Goal: Task Accomplishment & Management: Complete application form

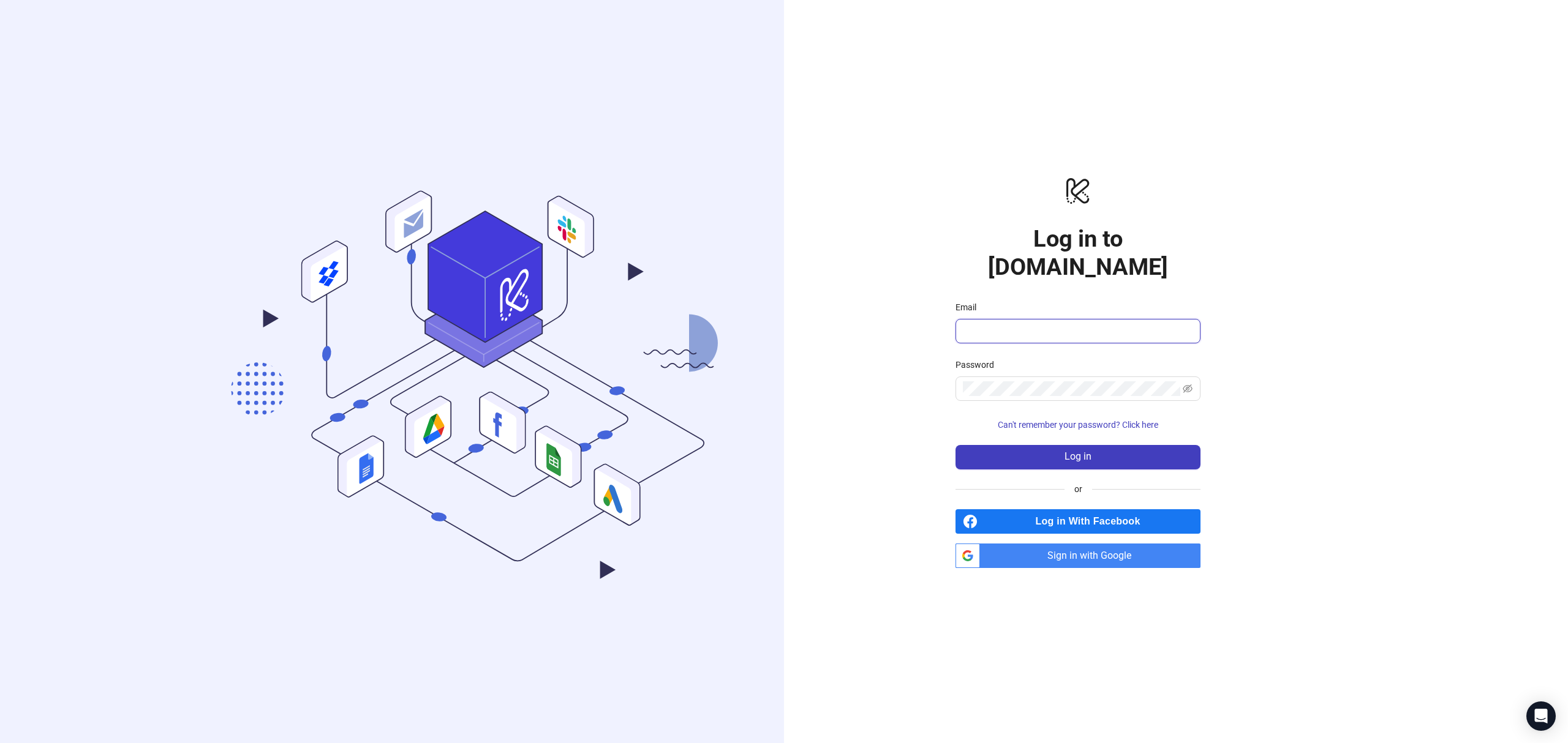
type input "**********"
click at [1152, 446] on button "Log in" at bounding box center [1078, 458] width 245 height 24
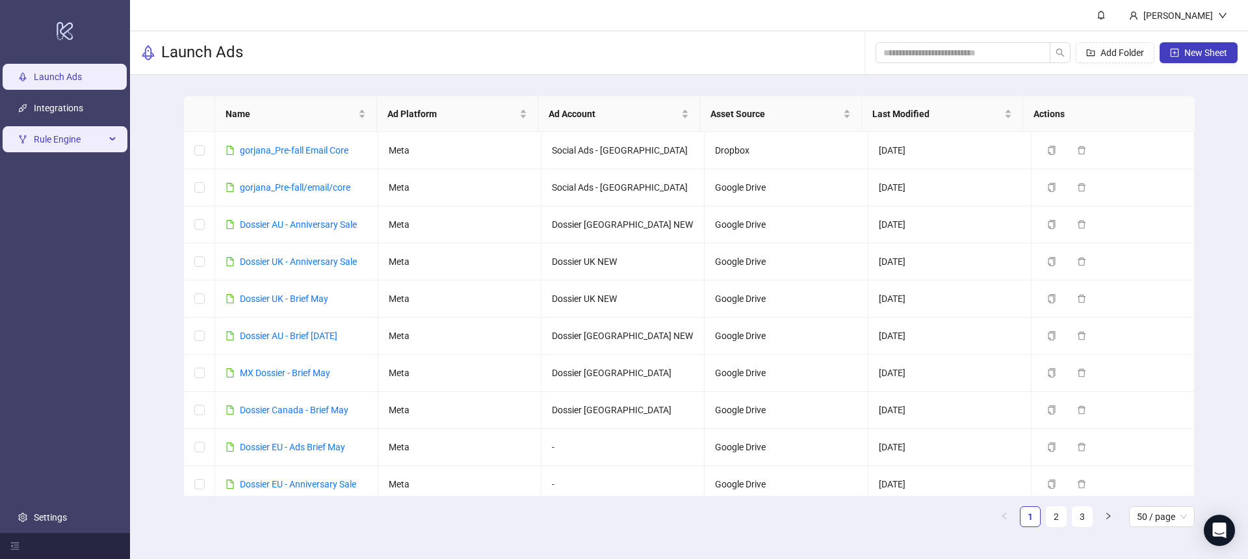
click at [95, 144] on span "Rule Engine" at bounding box center [70, 140] width 72 height 26
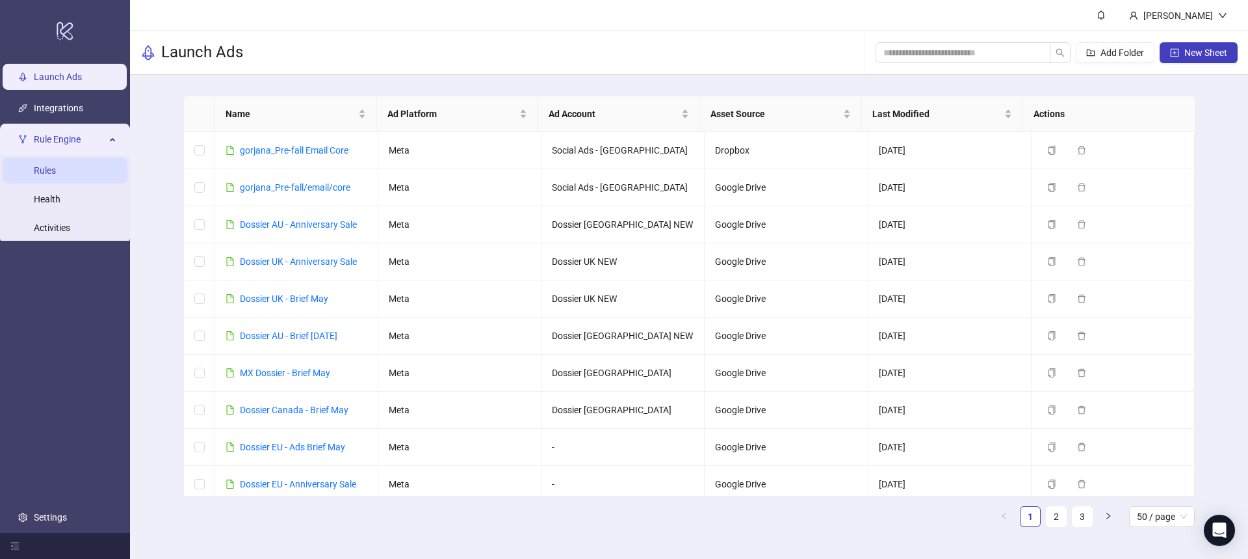
click at [56, 176] on link "Rules" at bounding box center [45, 171] width 22 height 10
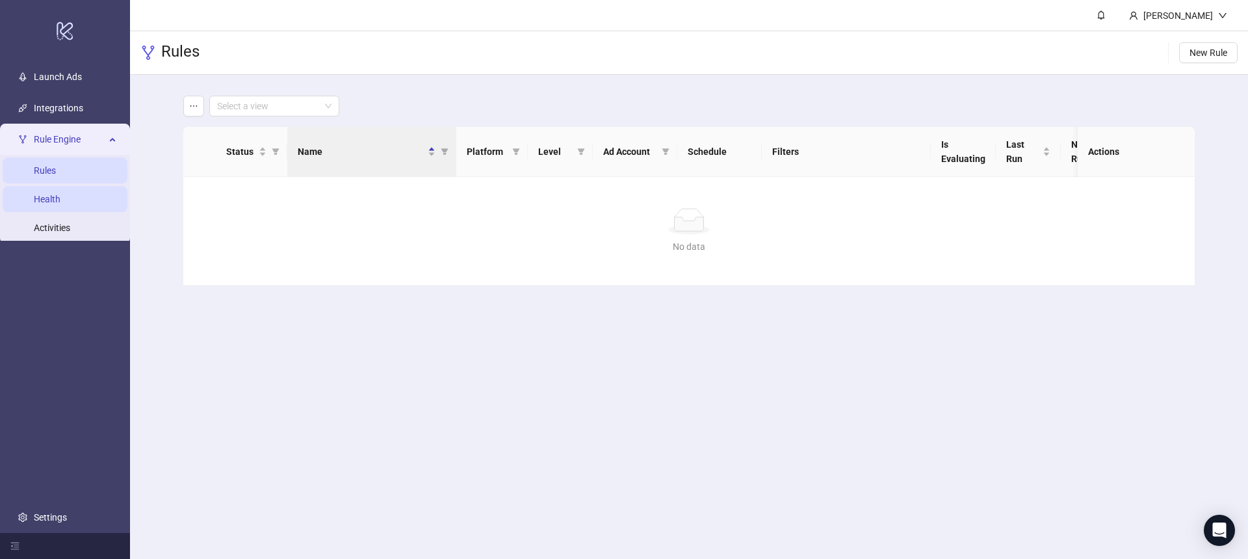
click at [60, 195] on link "Health" at bounding box center [47, 199] width 27 height 10
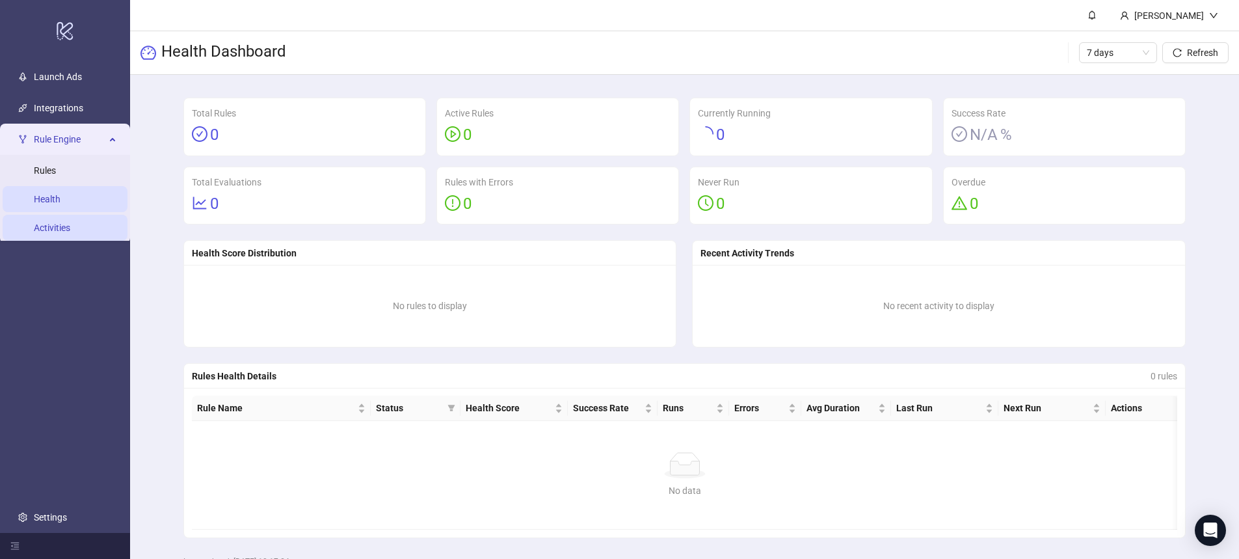
click at [70, 224] on link "Activities" at bounding box center [52, 228] width 36 height 10
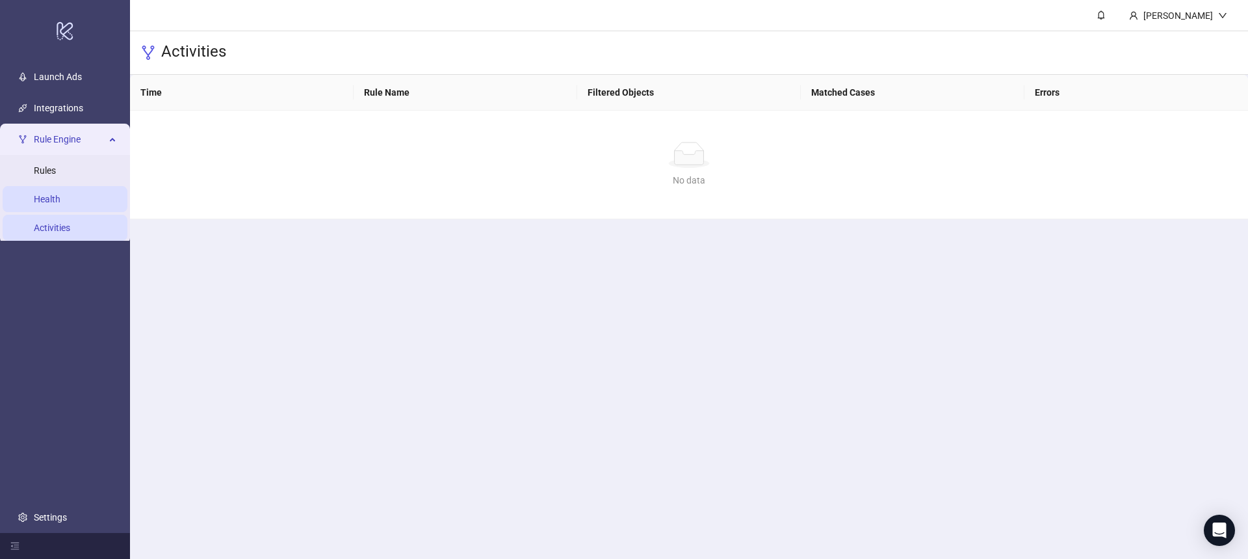
click at [57, 196] on link "Health" at bounding box center [47, 199] width 27 height 10
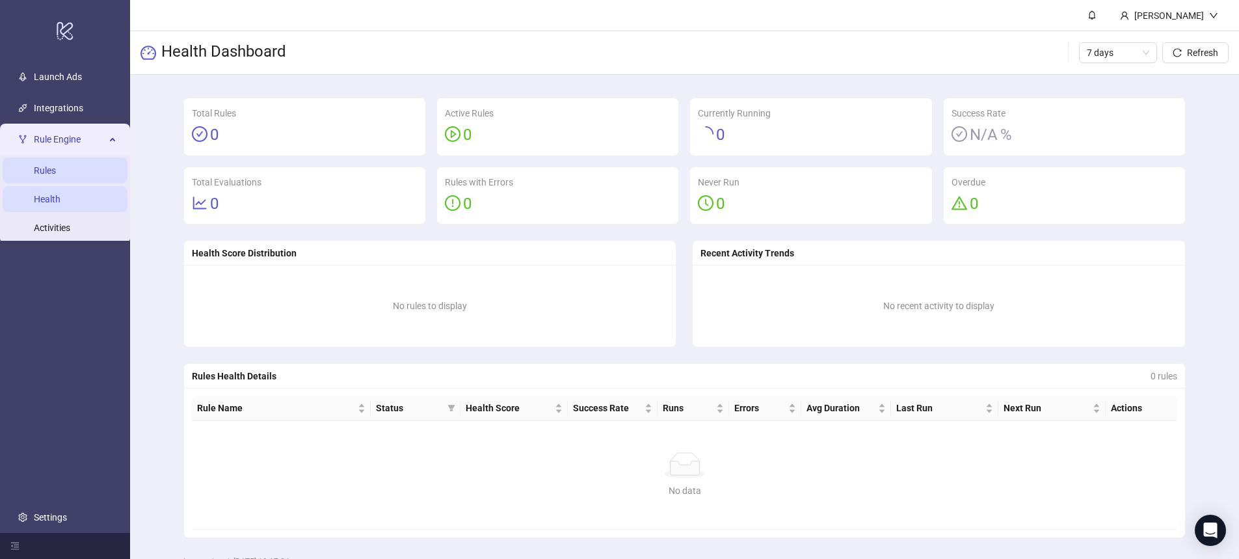
click at [54, 166] on link "Rules" at bounding box center [45, 171] width 22 height 10
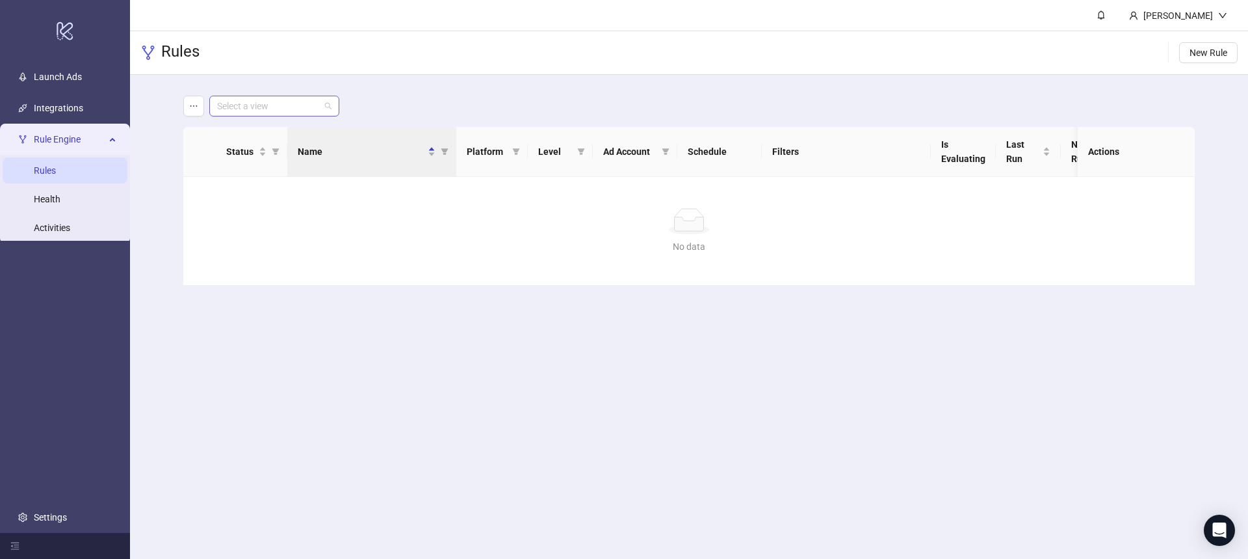
click at [265, 113] on input "search" at bounding box center [268, 106] width 103 height 20
click at [373, 106] on div "Select a view" at bounding box center [689, 106] width 1012 height 21
click at [194, 106] on icon "ellipsis" at bounding box center [193, 105] width 9 height 9
click at [148, 109] on div "Select a view Status Name Platform Level Ad Account Schedule Filters Is Evaluat…" at bounding box center [689, 190] width 1118 height 231
click at [328, 105] on span at bounding box center [274, 106] width 114 height 20
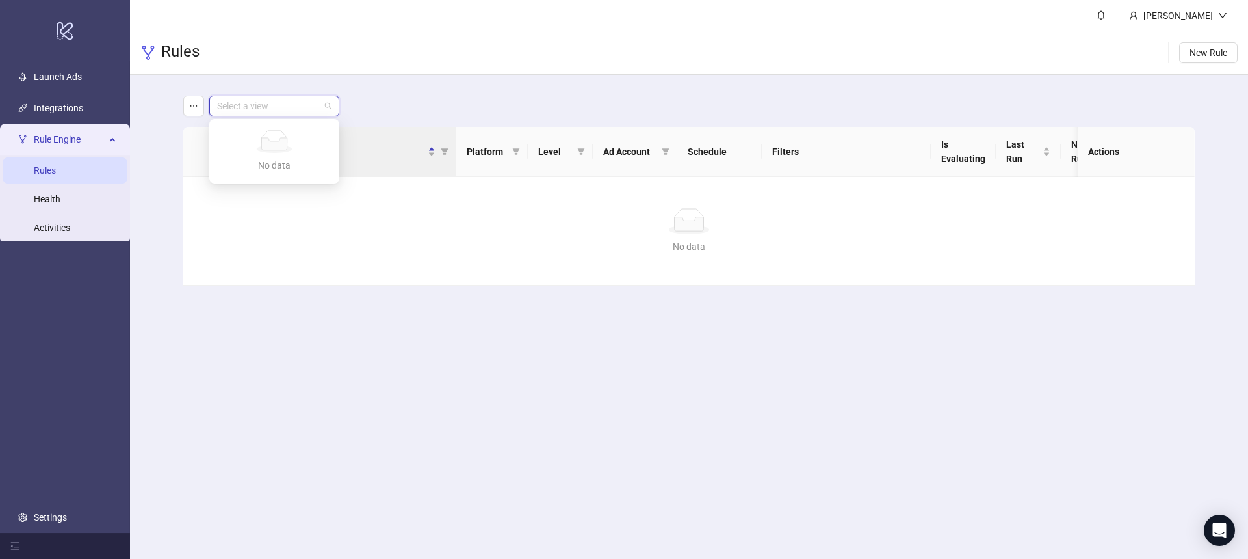
click at [423, 103] on div "Select a view" at bounding box center [689, 106] width 1012 height 21
click at [189, 107] on icon "ellipsis" at bounding box center [193, 105] width 9 height 9
click at [282, 108] on input "search" at bounding box center [268, 106] width 103 height 20
click at [998, 91] on main "Select a view Status Name Platform Level Ad Account Schedule Filters Is Evaluat…" at bounding box center [689, 190] width 1032 height 231
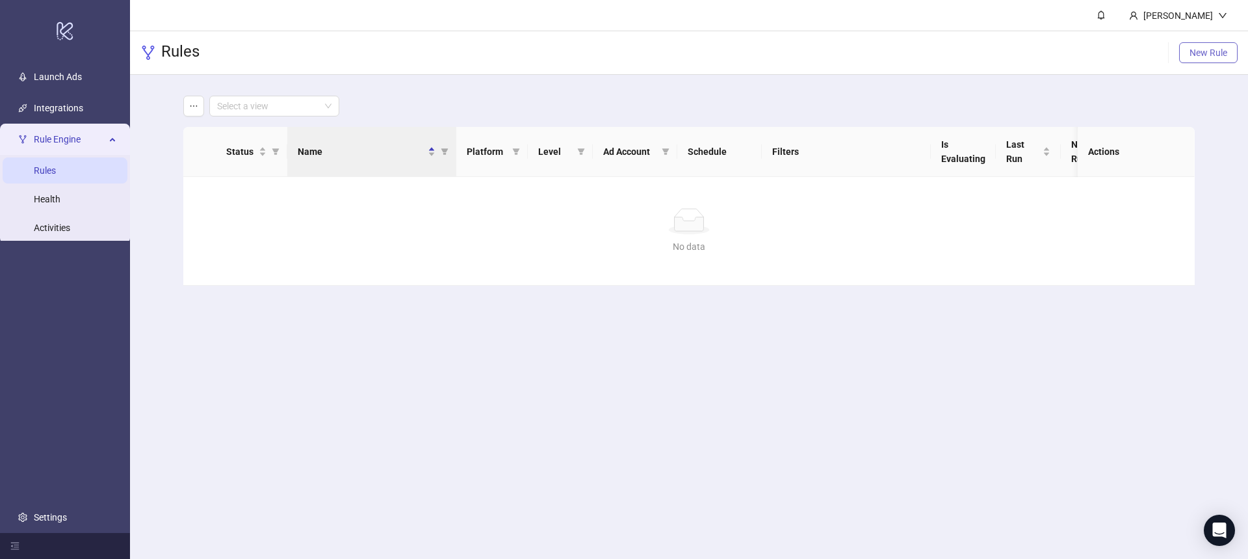
click at [1216, 50] on span "New Rule" at bounding box center [1209, 52] width 38 height 10
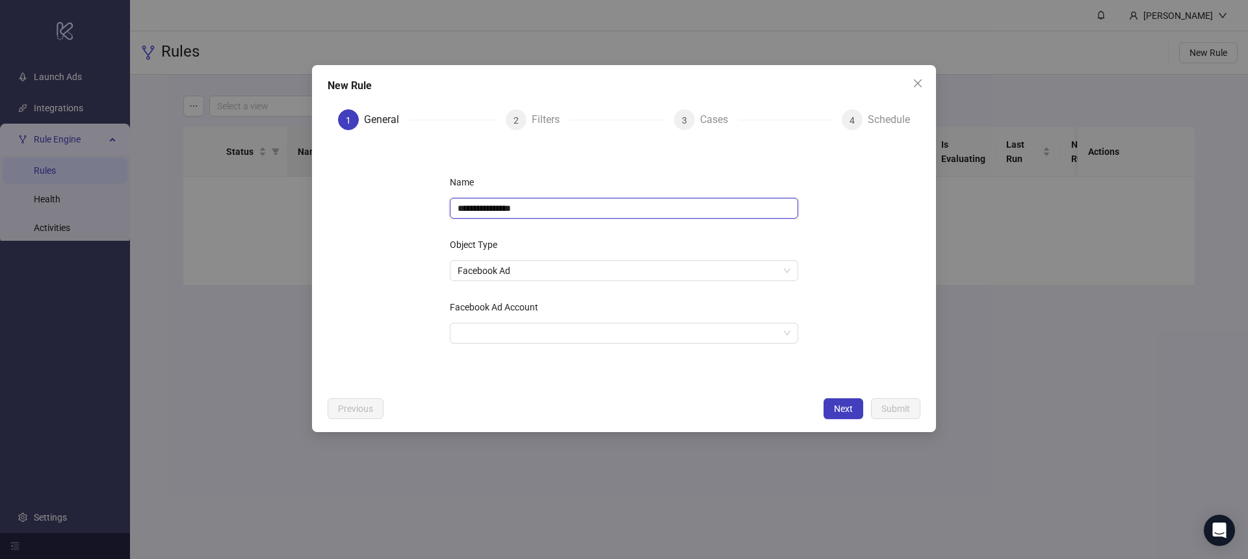
click at [558, 204] on input "**********" at bounding box center [624, 208] width 348 height 21
drag, startPoint x: 558, startPoint y: 204, endPoint x: 349, endPoint y: 205, distance: 208.7
click at [375, 205] on form "**********" at bounding box center [624, 265] width 593 height 250
click at [522, 270] on span "Facebook Ad" at bounding box center [624, 271] width 333 height 20
type input "*********"
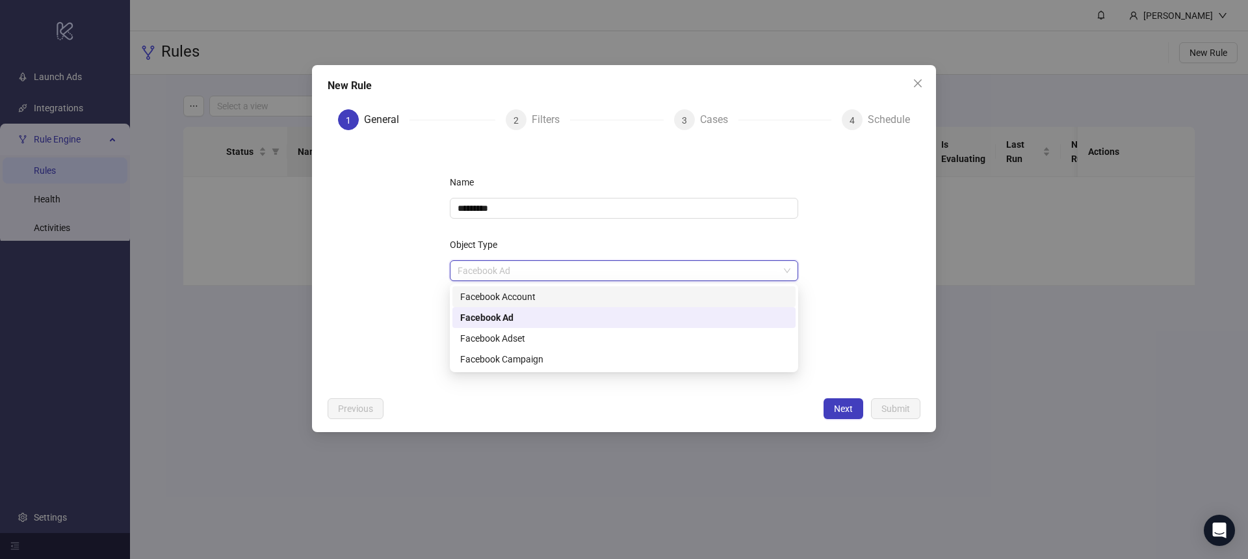
click at [561, 248] on div "Object Type" at bounding box center [624, 247] width 348 height 26
click at [532, 269] on span "Facebook Ad" at bounding box center [624, 271] width 333 height 20
click at [532, 296] on div "Facebook Account" at bounding box center [624, 296] width 328 height 14
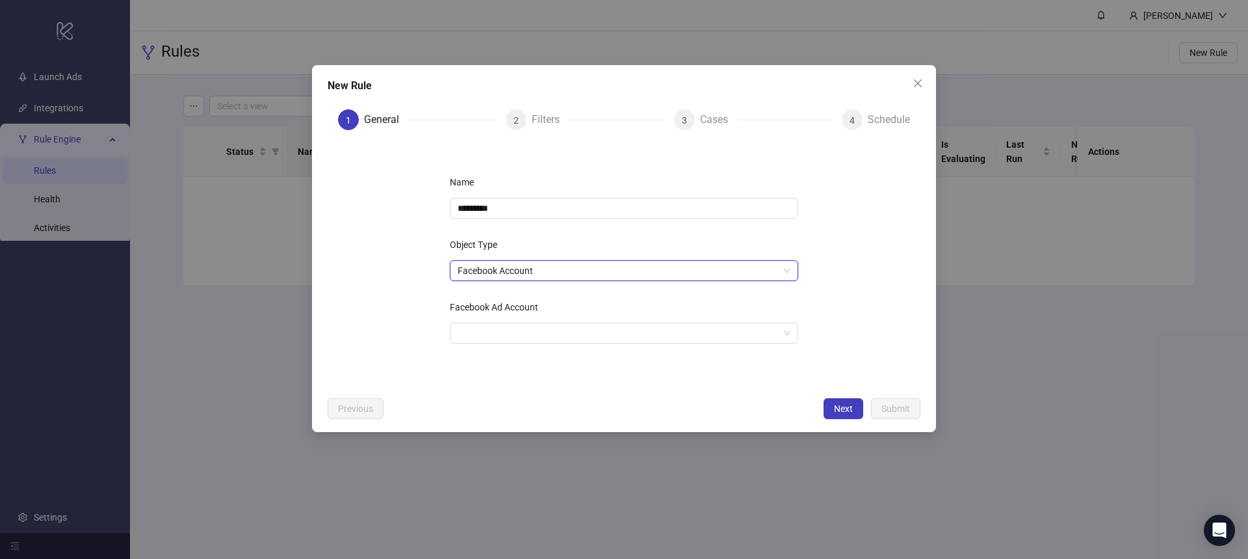
click at [534, 269] on span "Facebook Account" at bounding box center [624, 271] width 333 height 20
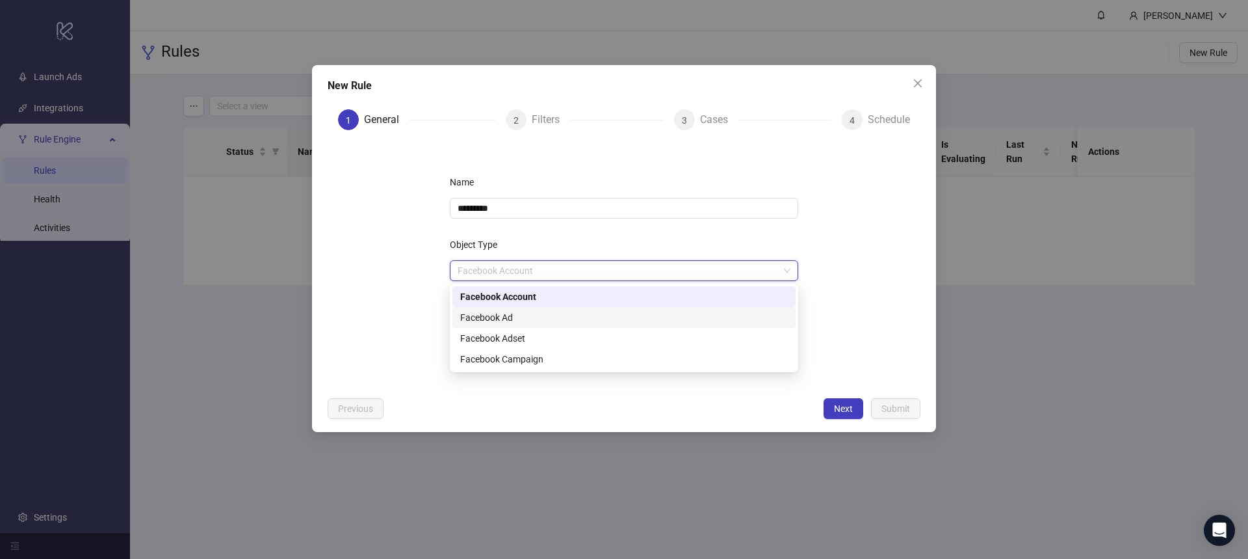
click at [551, 315] on div "Facebook Ad" at bounding box center [624, 317] width 328 height 14
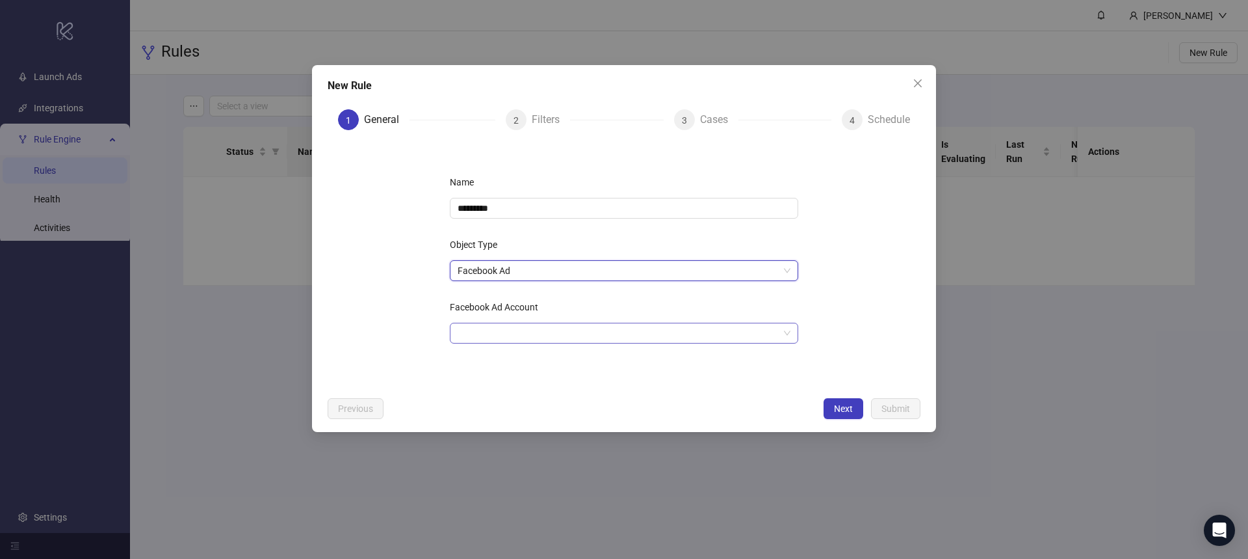
click at [544, 329] on input "Facebook Ad Account" at bounding box center [618, 333] width 321 height 20
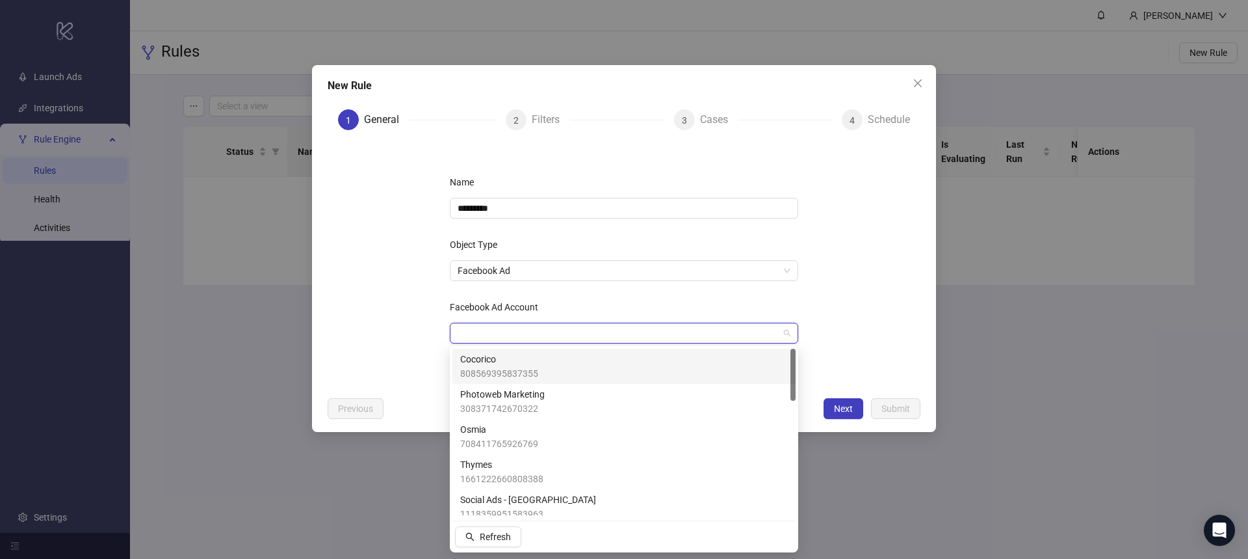
click at [534, 380] on div "Cocorico 808569395837355" at bounding box center [624, 365] width 343 height 35
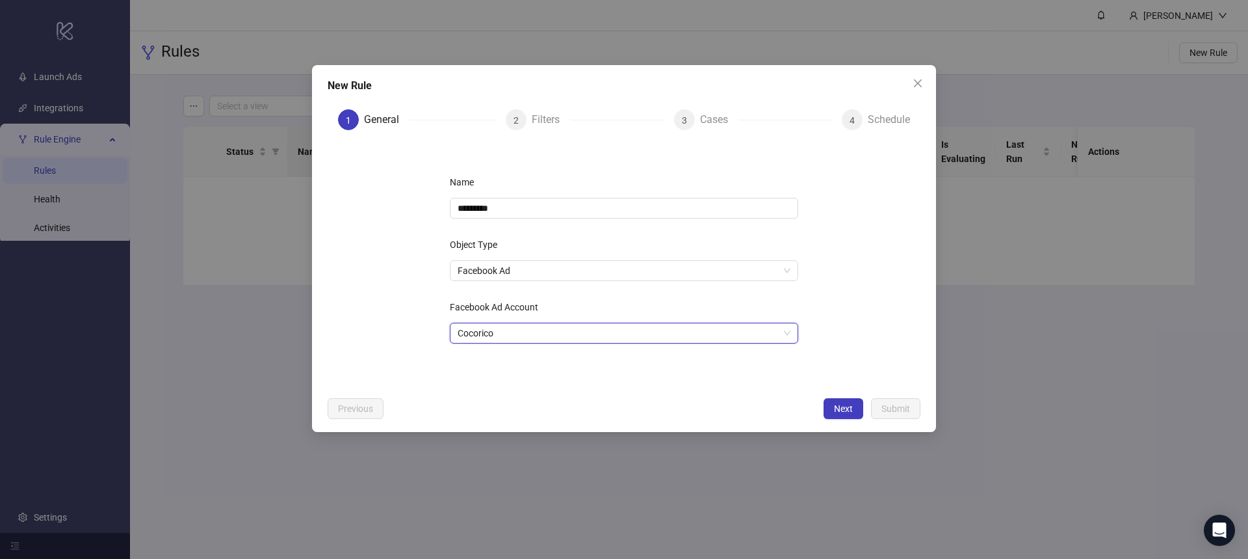
click at [835, 331] on form "Name ********* Object Type Facebook Ad Facebook Ad Account Cocorico Cocorico In…" at bounding box center [624, 265] width 593 height 250
drag, startPoint x: 842, startPoint y: 408, endPoint x: 847, endPoint y: 378, distance: 30.9
click at [847, 377] on div "New Rule 1 General 2 Filters 3 Cases 4 Schedule Name ********* Object Type Face…" at bounding box center [624, 248] width 624 height 367
click at [843, 401] on button "Next" at bounding box center [844, 408] width 40 height 21
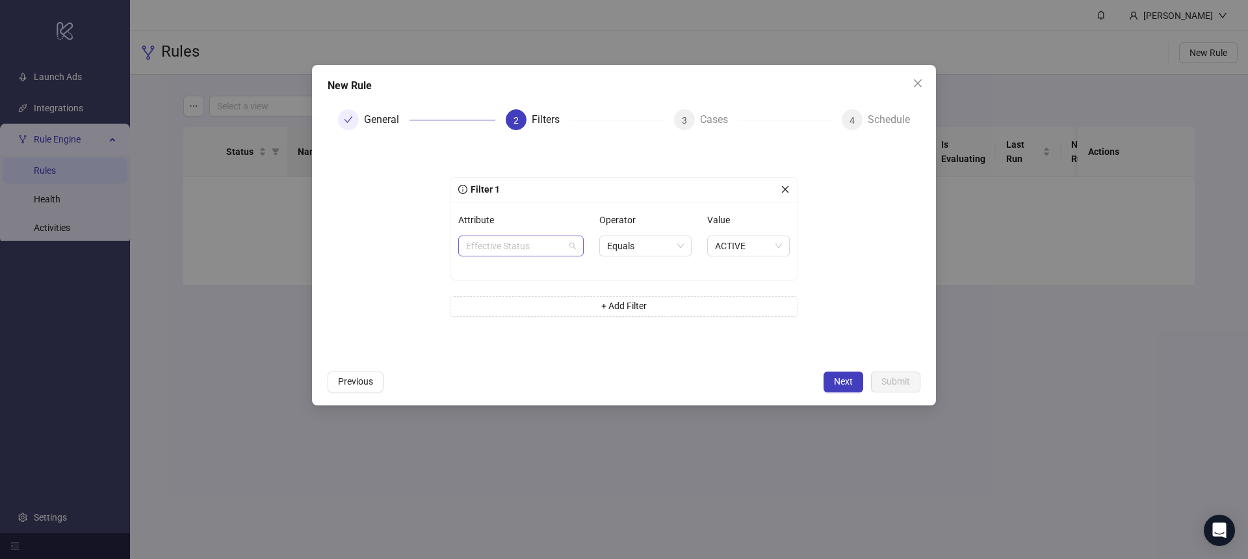
click at [573, 247] on span "Effective Status" at bounding box center [521, 246] width 110 height 20
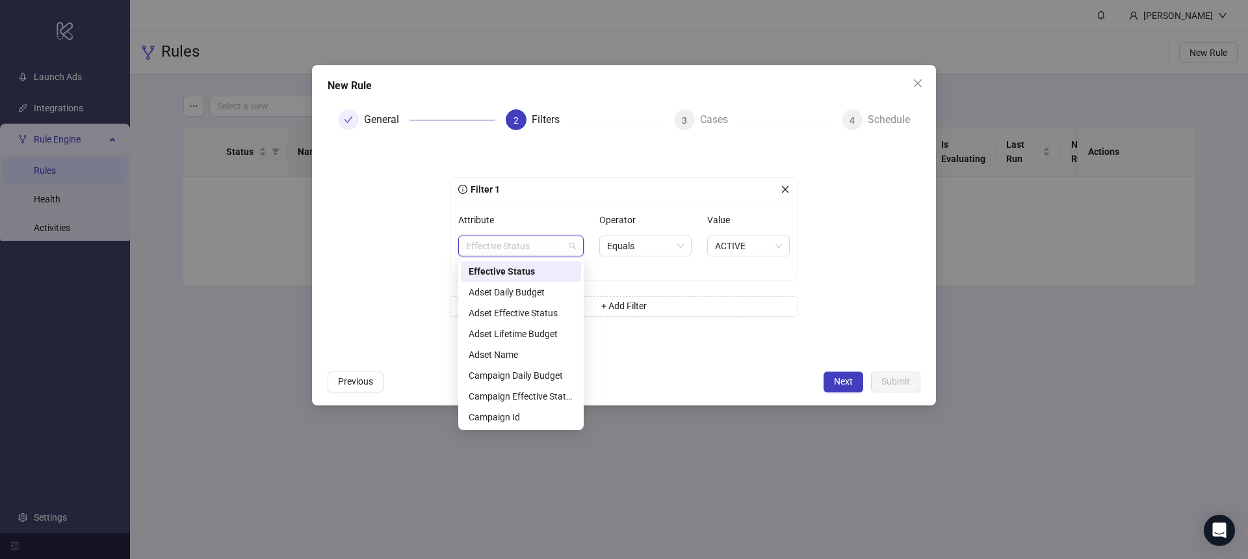
click at [521, 271] on div "Effective Status" at bounding box center [521, 271] width 105 height 14
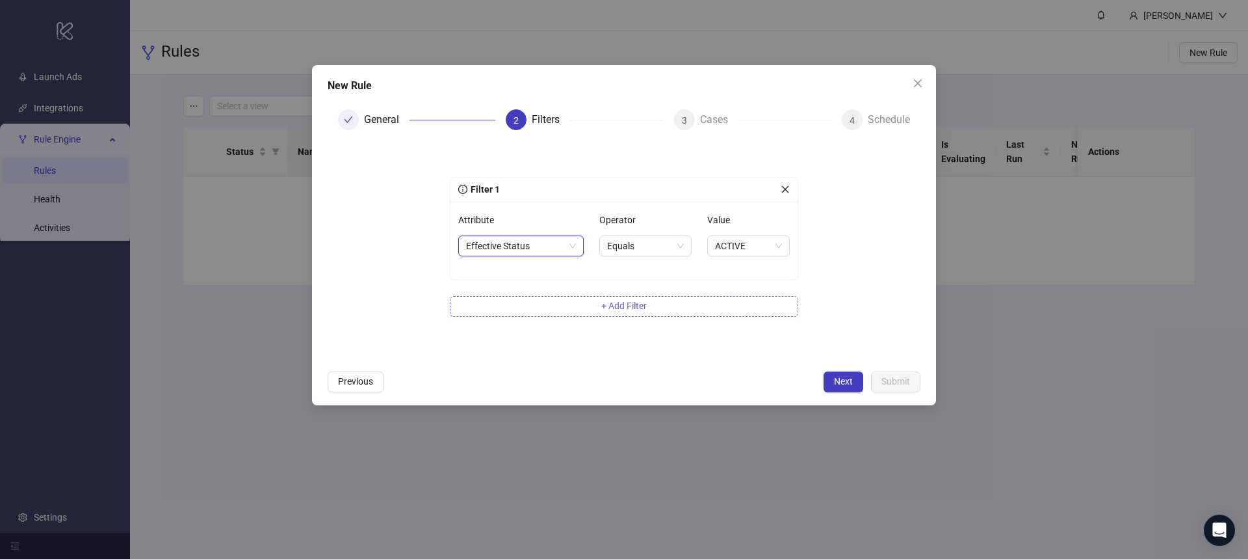
click at [645, 304] on span "+ Add Filter" at bounding box center [624, 305] width 46 height 10
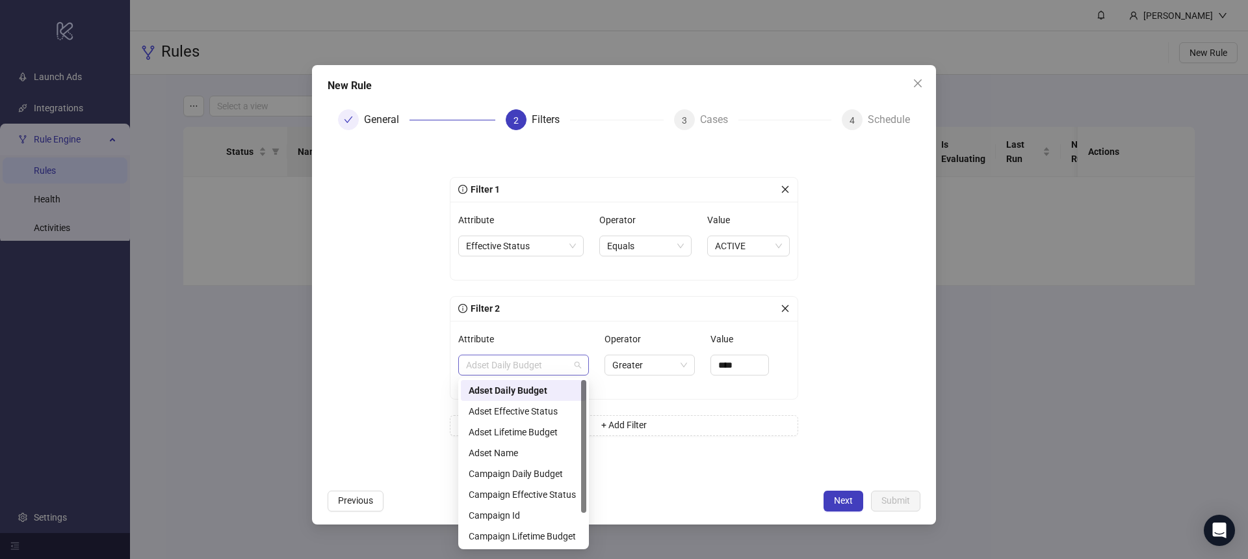
click at [561, 363] on span "Adset Daily Budget" at bounding box center [523, 365] width 115 height 20
click at [518, 449] on div "Adset Name" at bounding box center [524, 452] width 110 height 14
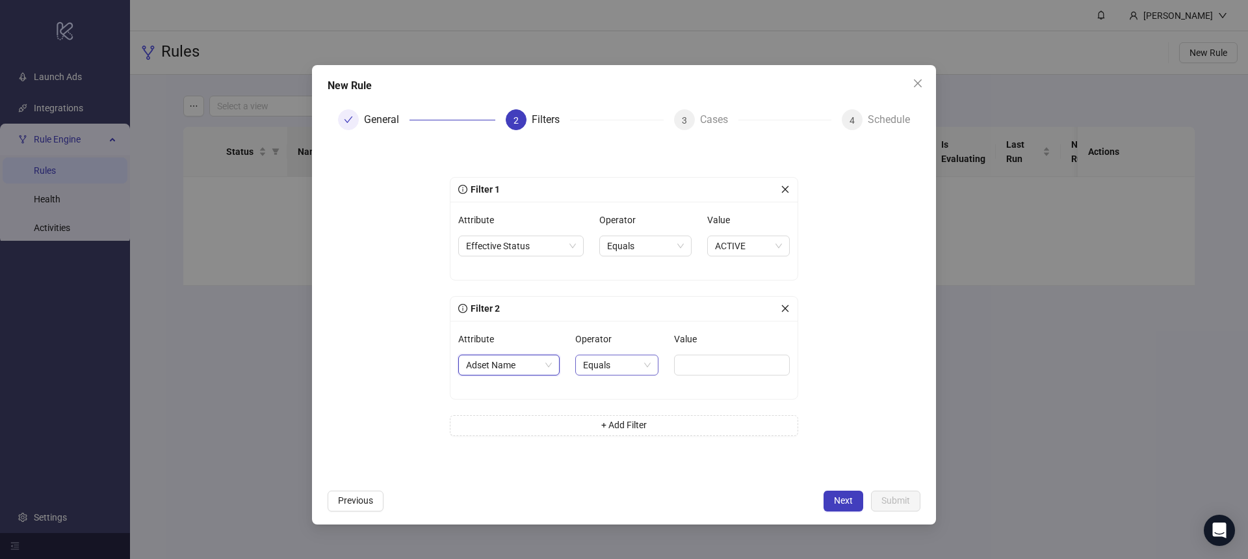
click at [624, 361] on span "Equals" at bounding box center [617, 365] width 68 height 20
click at [617, 429] on div "Contains" at bounding box center [614, 432] width 60 height 14
click at [721, 365] on input "Value" at bounding box center [733, 364] width 112 height 21
click at [847, 380] on form "Filter 1 Attribute Effective Status Operator Equals Value ACTIVE Filter 2 Attri…" at bounding box center [624, 311] width 593 height 342
click at [344, 503] on span "Previous" at bounding box center [355, 500] width 35 height 10
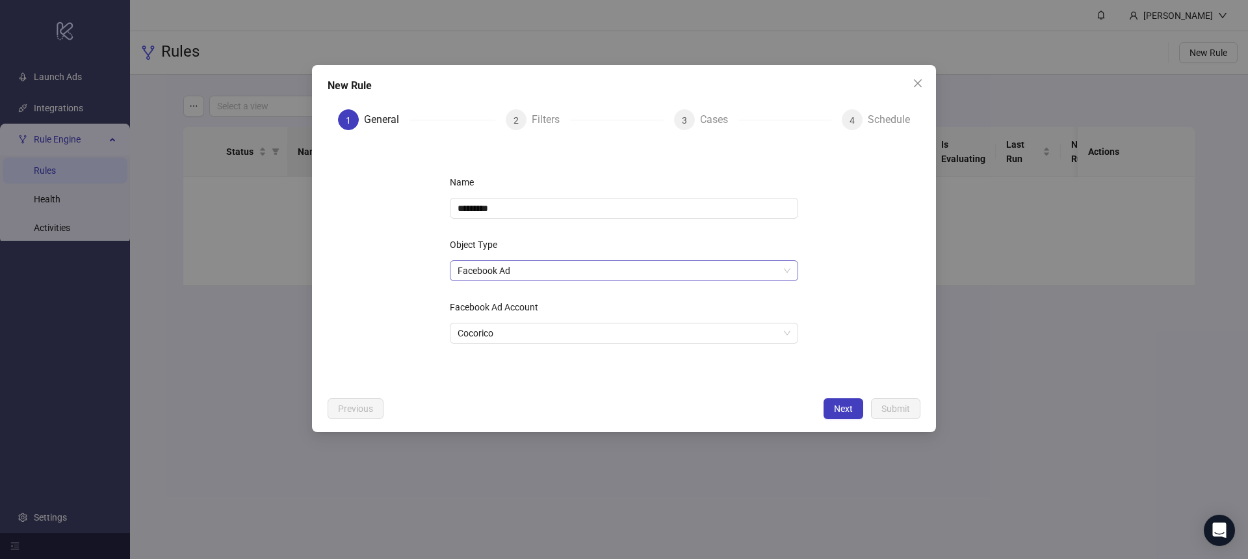
click at [539, 270] on span "Facebook Ad" at bounding box center [624, 271] width 333 height 20
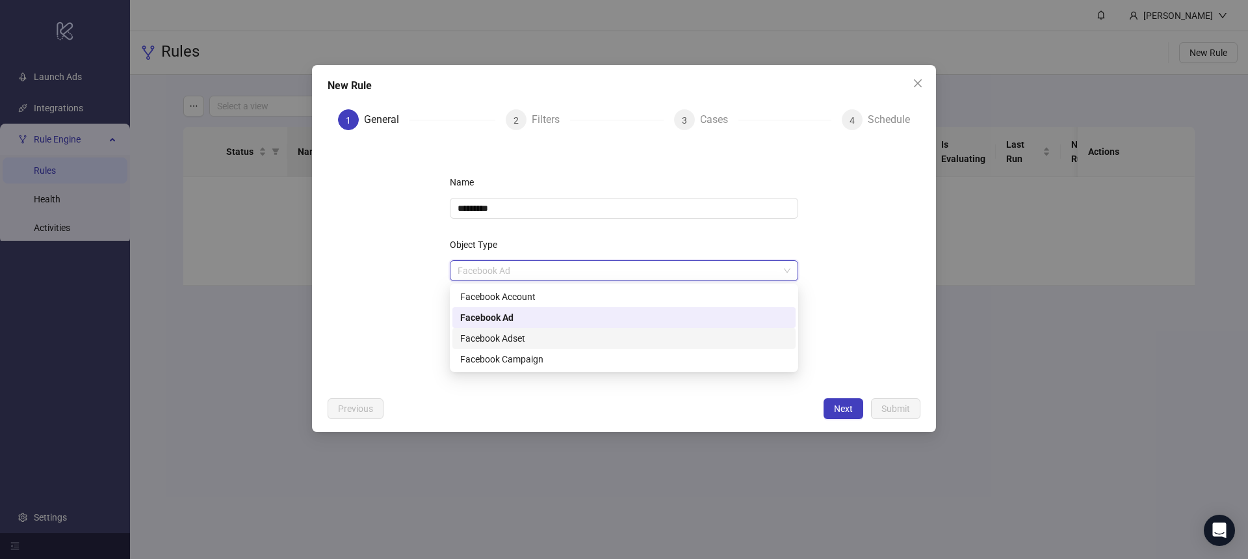
click at [532, 339] on div "Facebook Adset" at bounding box center [624, 338] width 328 height 14
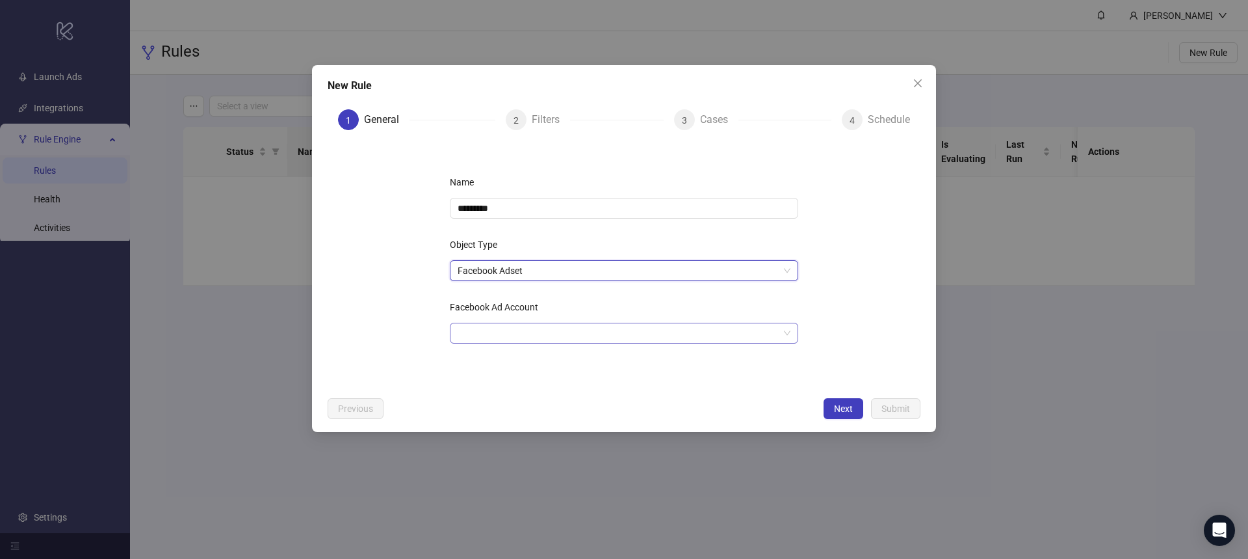
click at [498, 330] on input "Facebook Ad Account" at bounding box center [618, 333] width 321 height 20
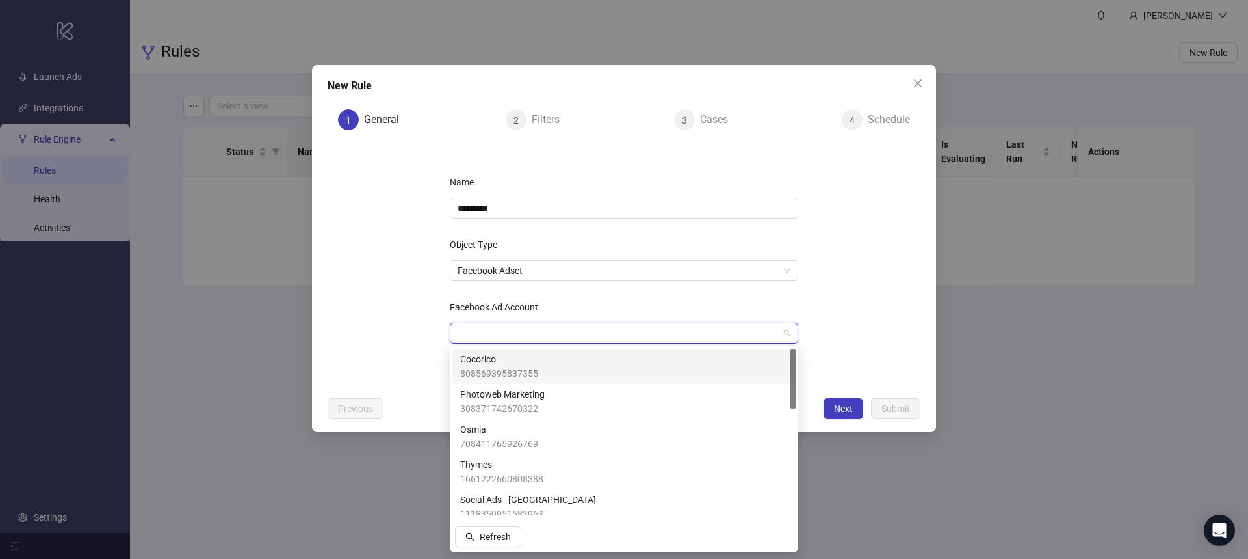
click at [492, 358] on span "Cocorico" at bounding box center [499, 359] width 78 height 14
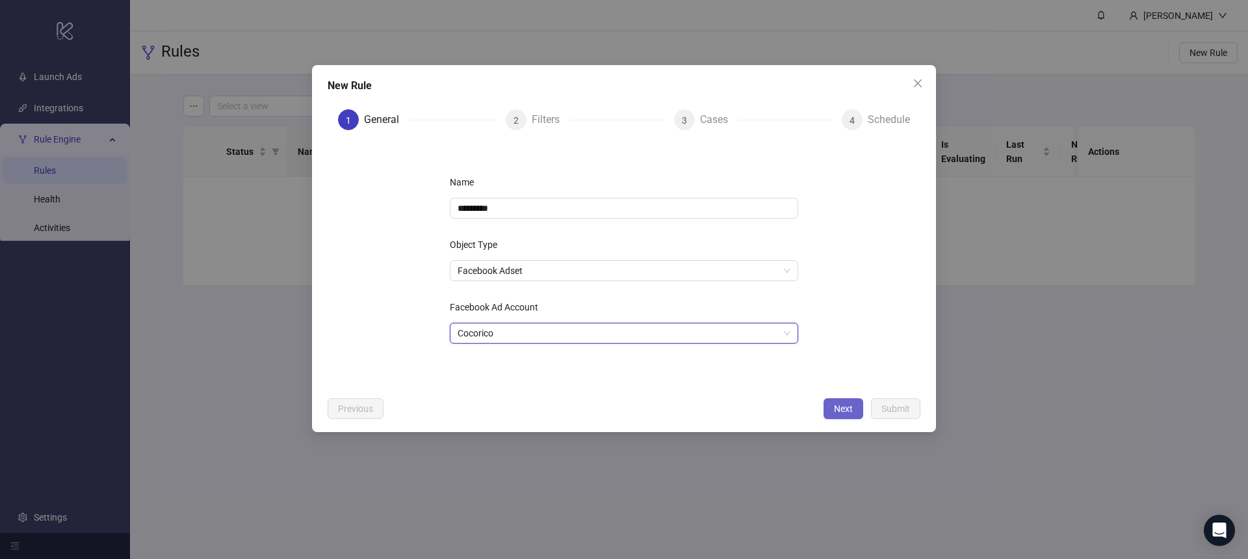
click at [850, 407] on span "Next" at bounding box center [843, 408] width 19 height 10
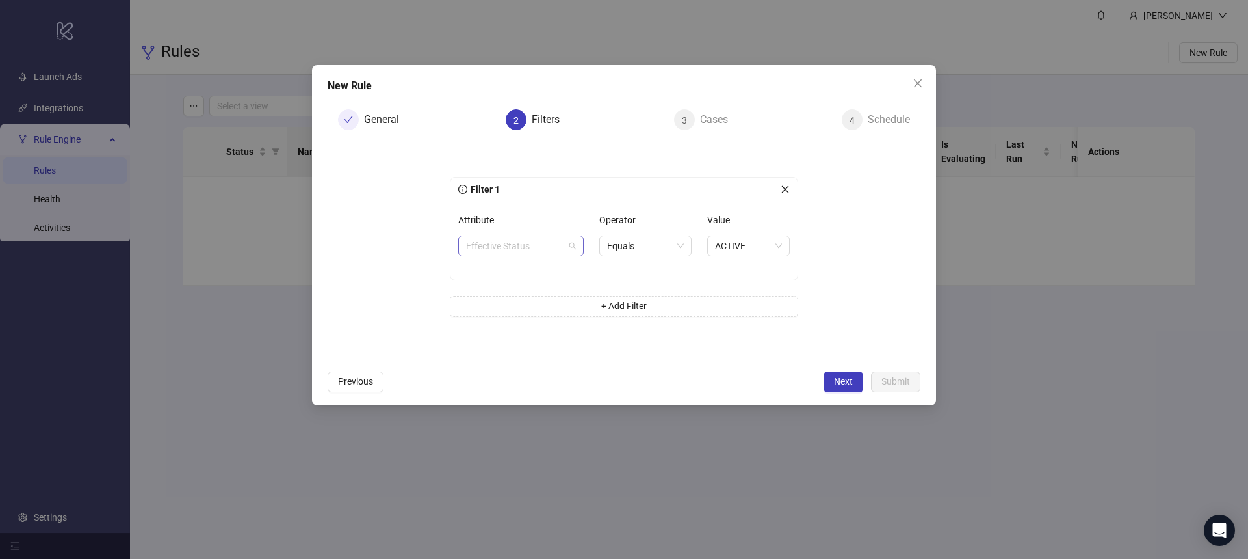
click at [569, 244] on span "Effective Status" at bounding box center [521, 246] width 110 height 20
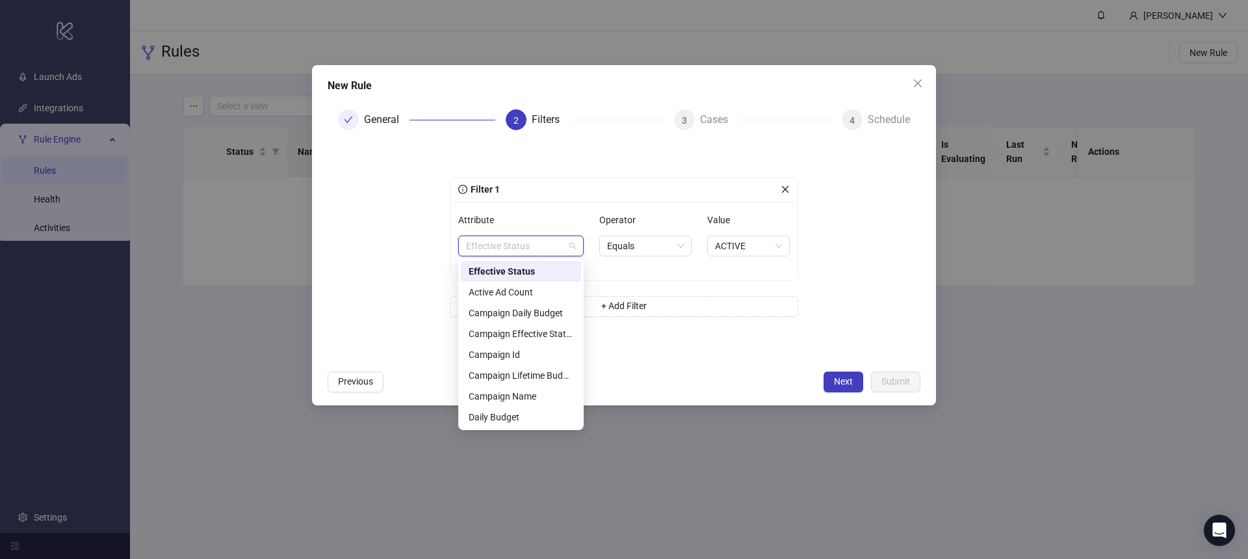
drag, startPoint x: 653, startPoint y: 347, endPoint x: 466, endPoint y: 373, distance: 189.8
click at [651, 345] on div "Filter 1 Attribute Effective Status Operator Equals Value ACTIVE + Add Filter" at bounding box center [624, 252] width 390 height 202
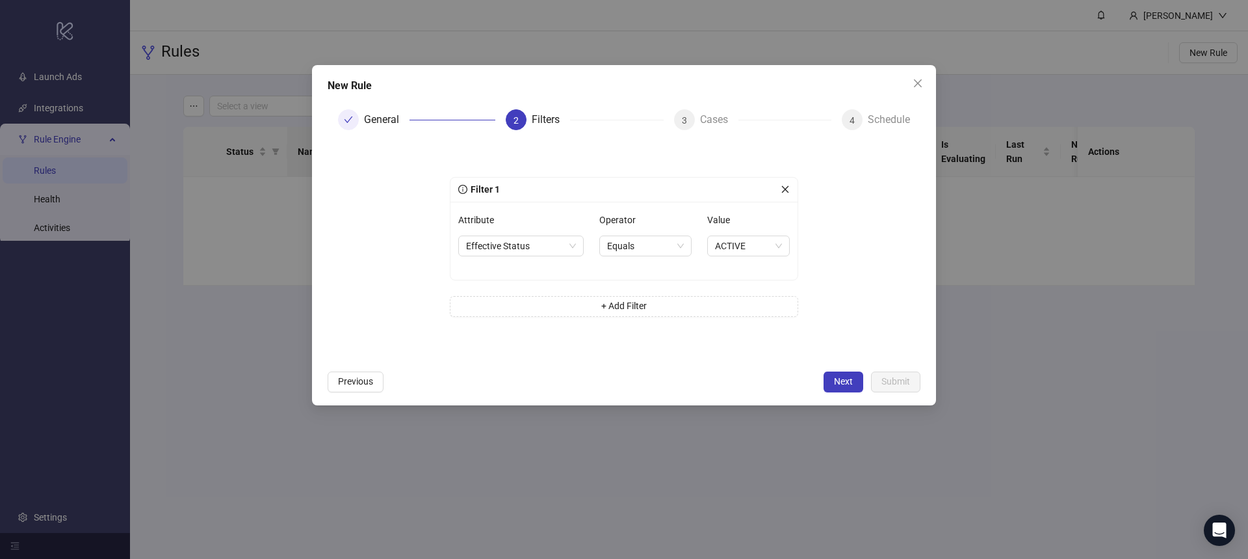
click at [344, 383] on span "Previous" at bounding box center [355, 381] width 35 height 10
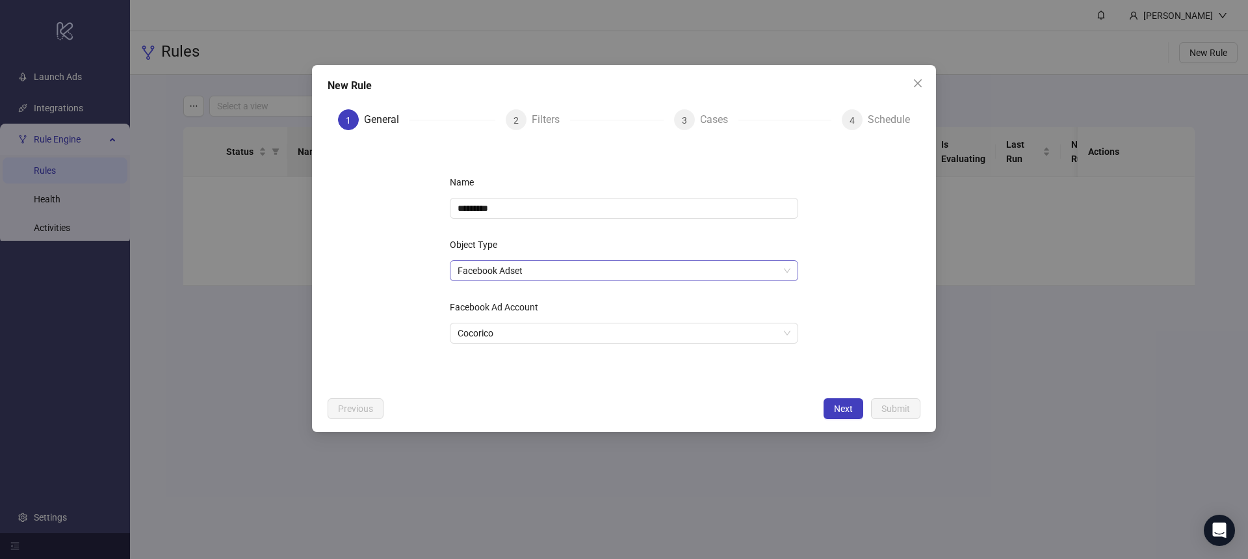
click at [527, 270] on span "Facebook Adset" at bounding box center [624, 271] width 333 height 20
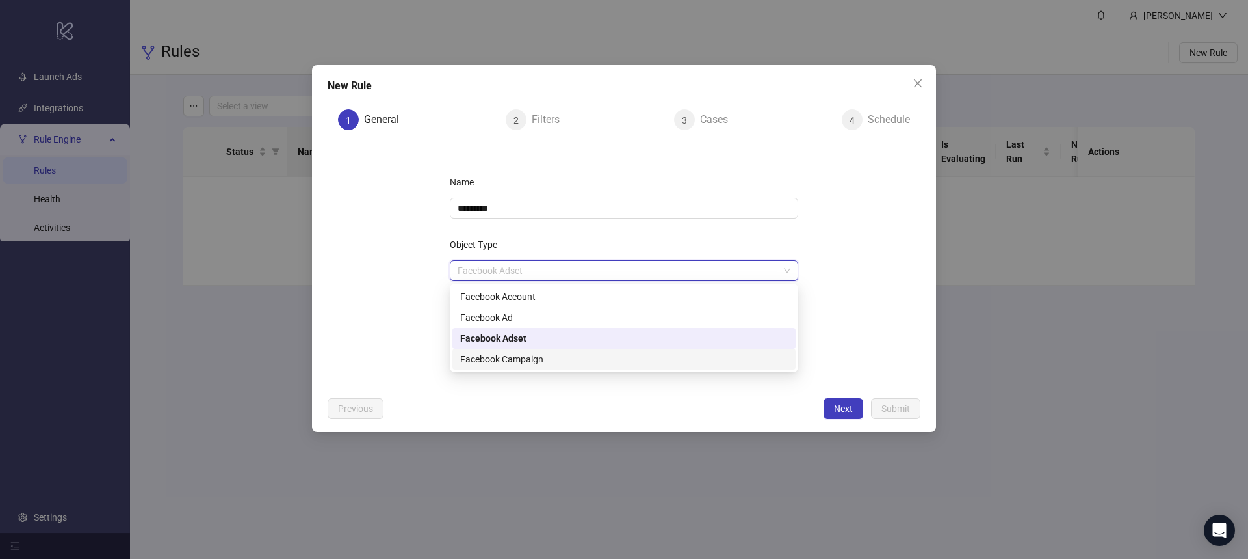
click at [535, 359] on div "Facebook Campaign" at bounding box center [624, 359] width 328 height 14
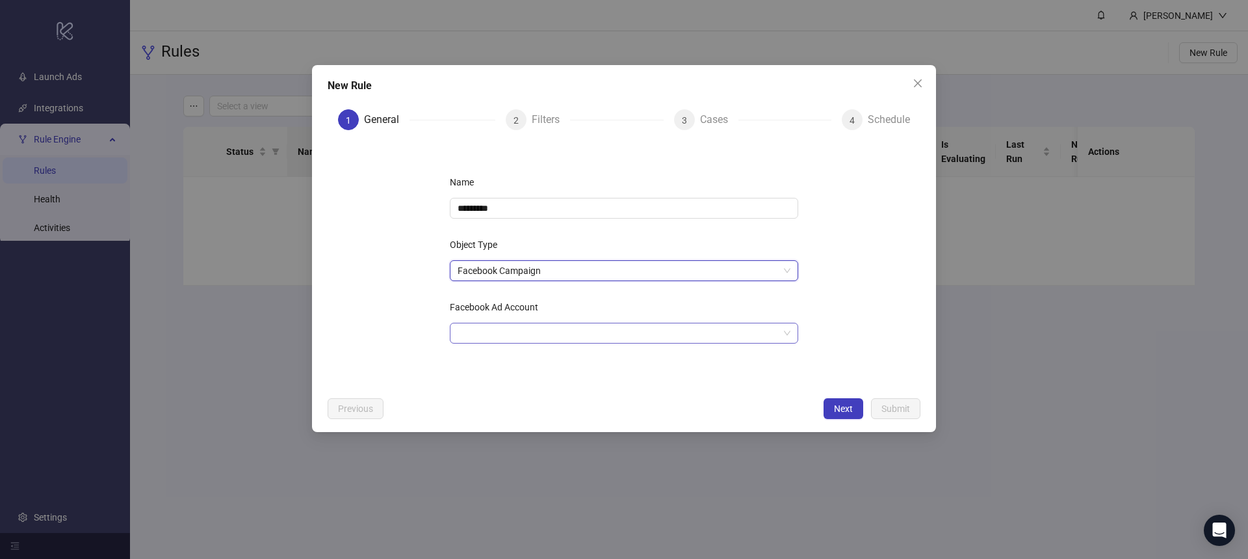
click at [557, 335] on input "Facebook Ad Account" at bounding box center [618, 333] width 321 height 20
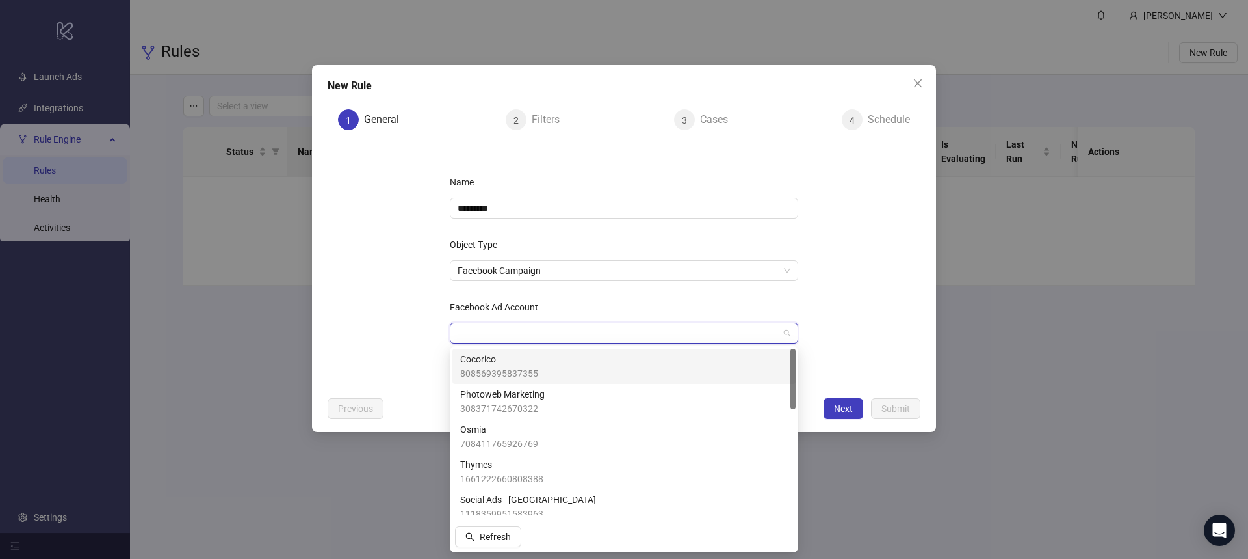
click at [518, 368] on span "808569395837355" at bounding box center [499, 373] width 78 height 14
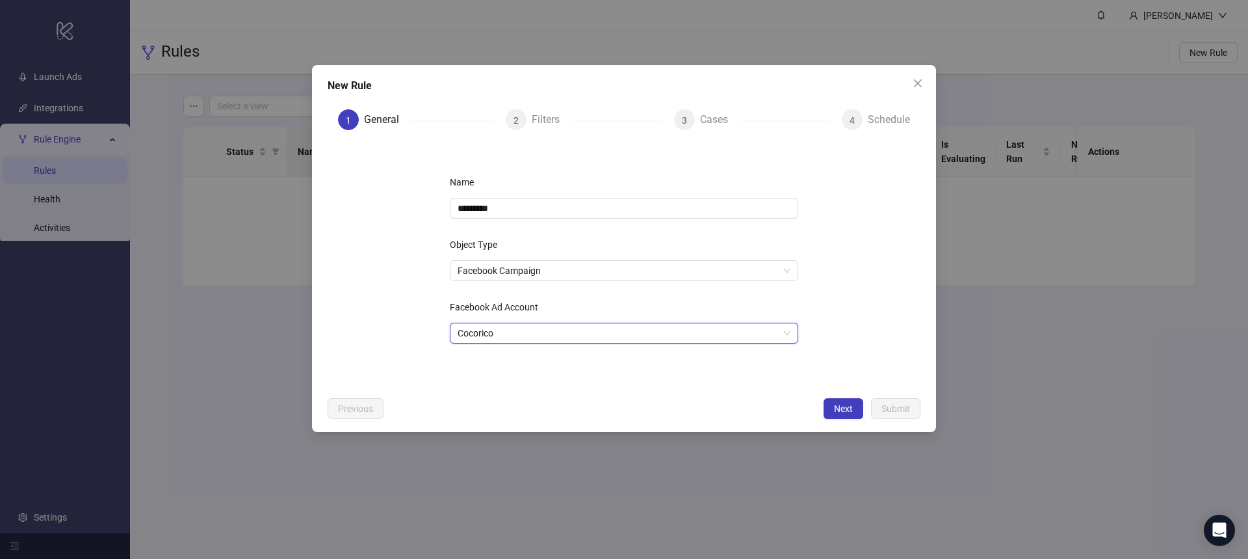
click at [837, 410] on span "Next" at bounding box center [843, 408] width 19 height 10
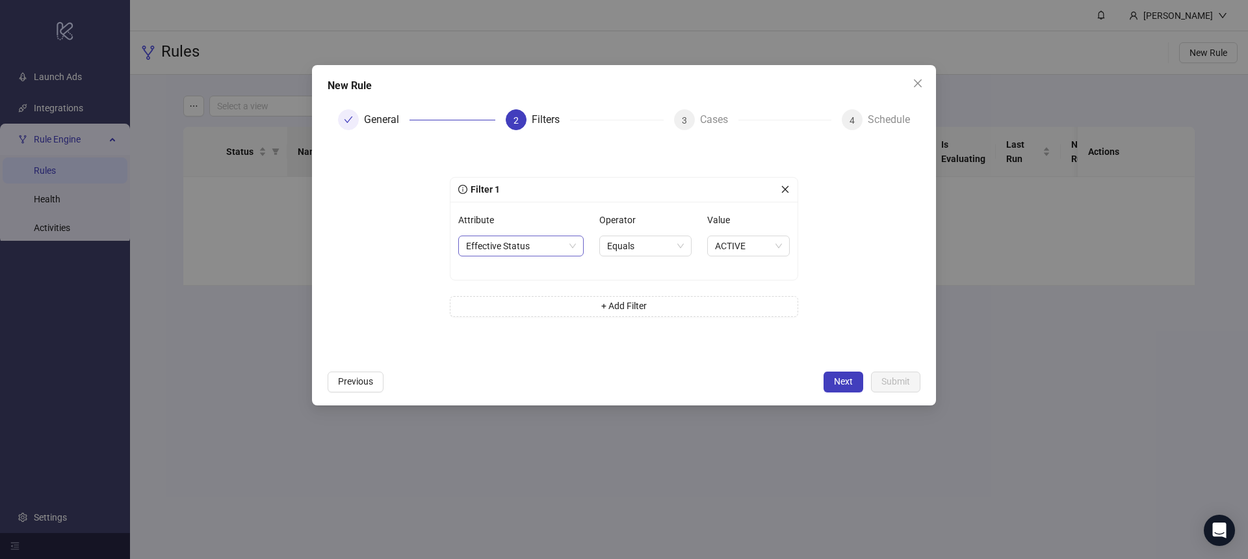
click at [545, 248] on span "Effective Status" at bounding box center [521, 246] width 110 height 20
click at [527, 291] on div "Active Ad Count" at bounding box center [521, 292] width 105 height 14
click at [664, 244] on span "Greater" at bounding box center [645, 246] width 79 height 20
click at [642, 334] on div "Less" at bounding box center [645, 333] width 72 height 14
click at [646, 250] on span "Less" at bounding box center [646, 246] width 71 height 20
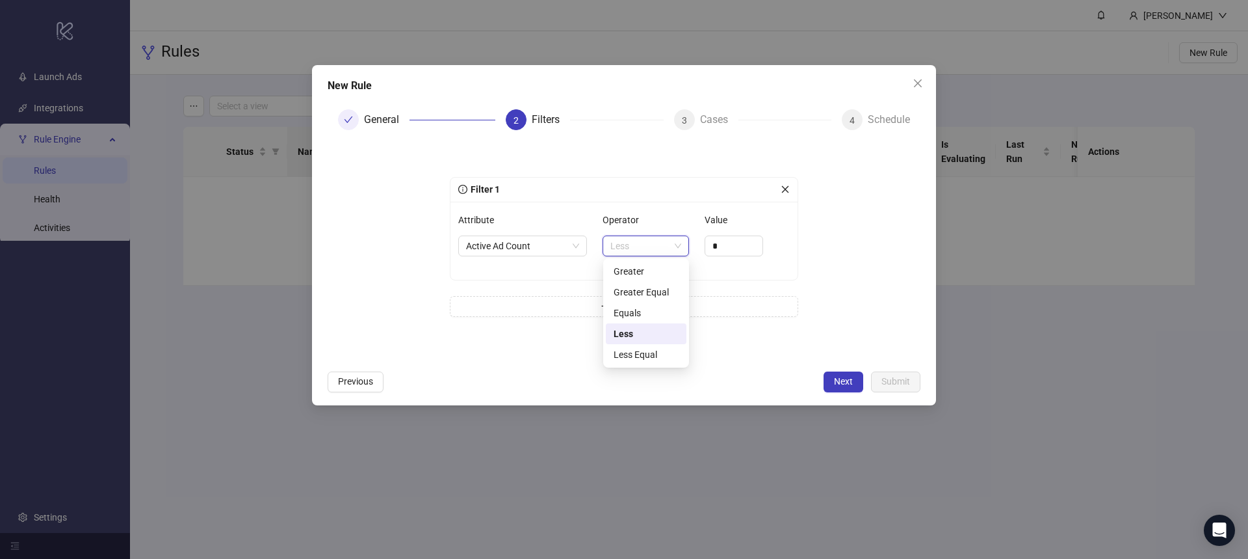
click at [651, 354] on div "Less Equal" at bounding box center [646, 354] width 65 height 14
drag, startPoint x: 733, startPoint y: 250, endPoint x: 687, endPoint y: 252, distance: 46.9
click at [687, 252] on div "Attribute Active Ad Count Operator Less Equal Value *" at bounding box center [624, 240] width 332 height 62
type input "*"
click at [828, 273] on form "Filter 1 Attribute Active Ad Count Operator Less Equal Value * + Add Filter" at bounding box center [624, 251] width 593 height 223
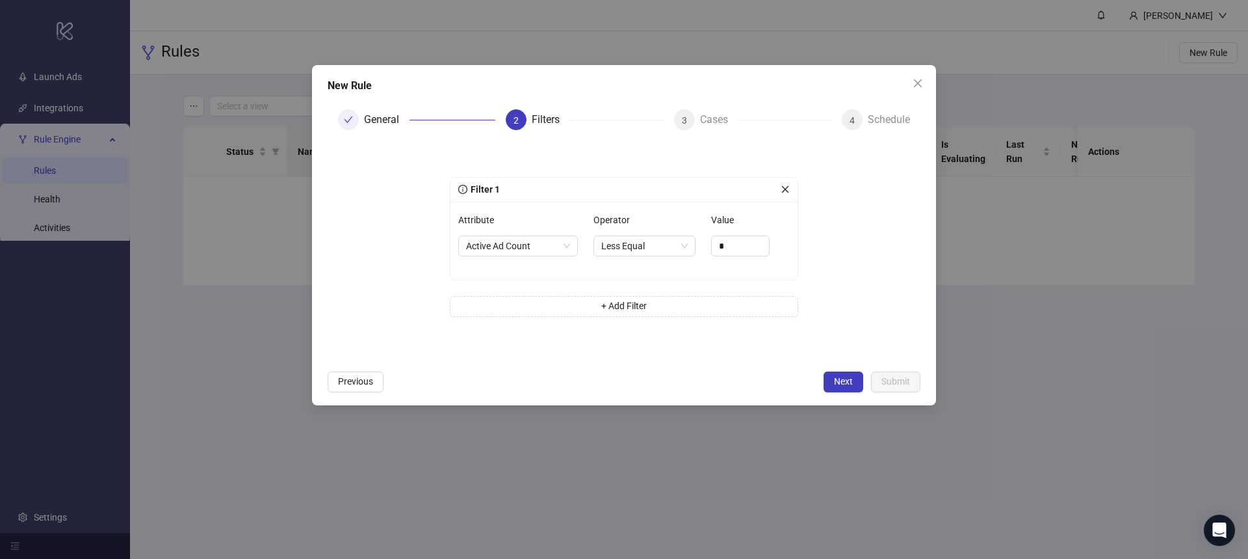
drag, startPoint x: 856, startPoint y: 259, endPoint x: 837, endPoint y: 256, distance: 19.8
click at [854, 259] on form "Filter 1 Attribute Active Ad Count Operator Less Equal Value * + Add Filter" at bounding box center [624, 251] width 593 height 223
click at [568, 248] on span "Active Ad Count" at bounding box center [518, 246] width 104 height 20
click at [356, 380] on span "Previous" at bounding box center [355, 381] width 35 height 10
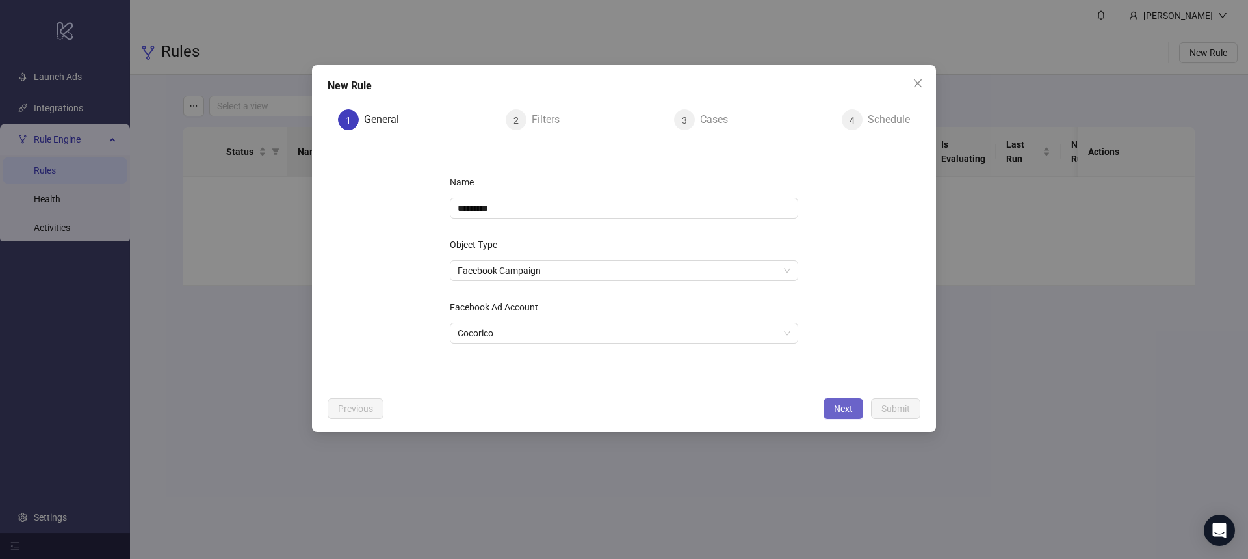
click at [848, 411] on span "Next" at bounding box center [843, 408] width 19 height 10
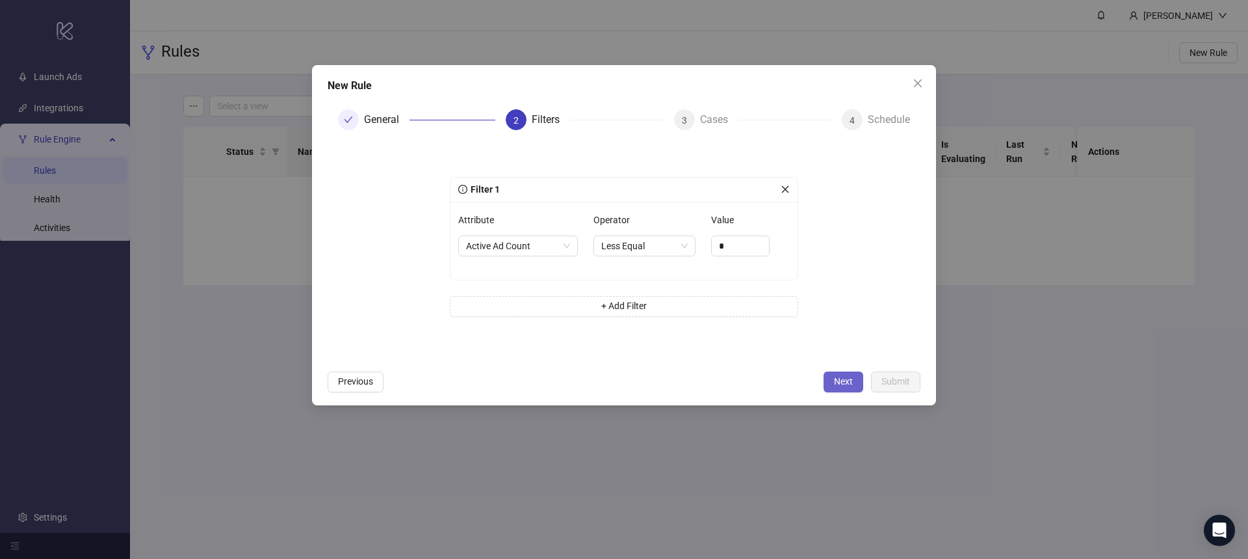
click at [841, 382] on span "Next" at bounding box center [843, 381] width 19 height 10
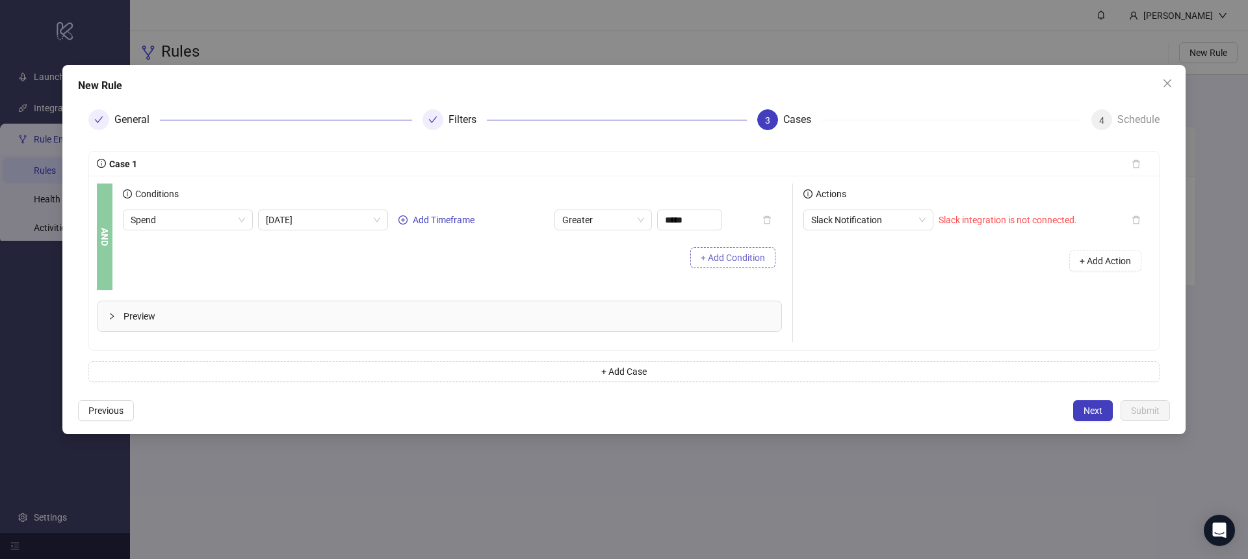
click at [728, 255] on span "+ Add Condition" at bounding box center [733, 257] width 64 height 10
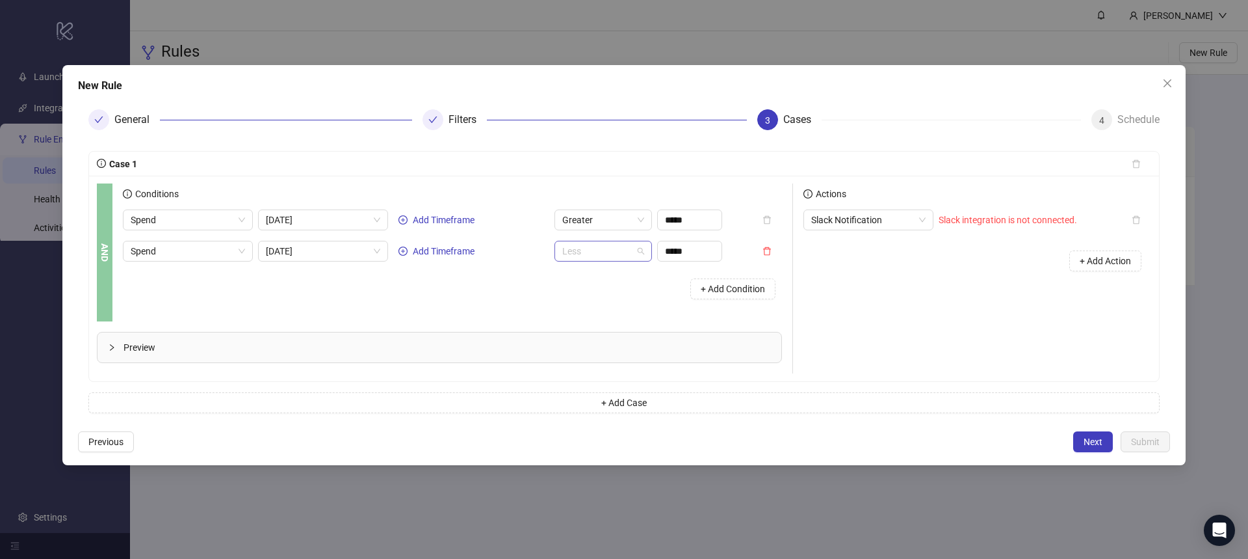
click at [629, 251] on span "Less" at bounding box center [603, 251] width 82 height 20
click at [187, 259] on span "Spend" at bounding box center [188, 251] width 114 height 20
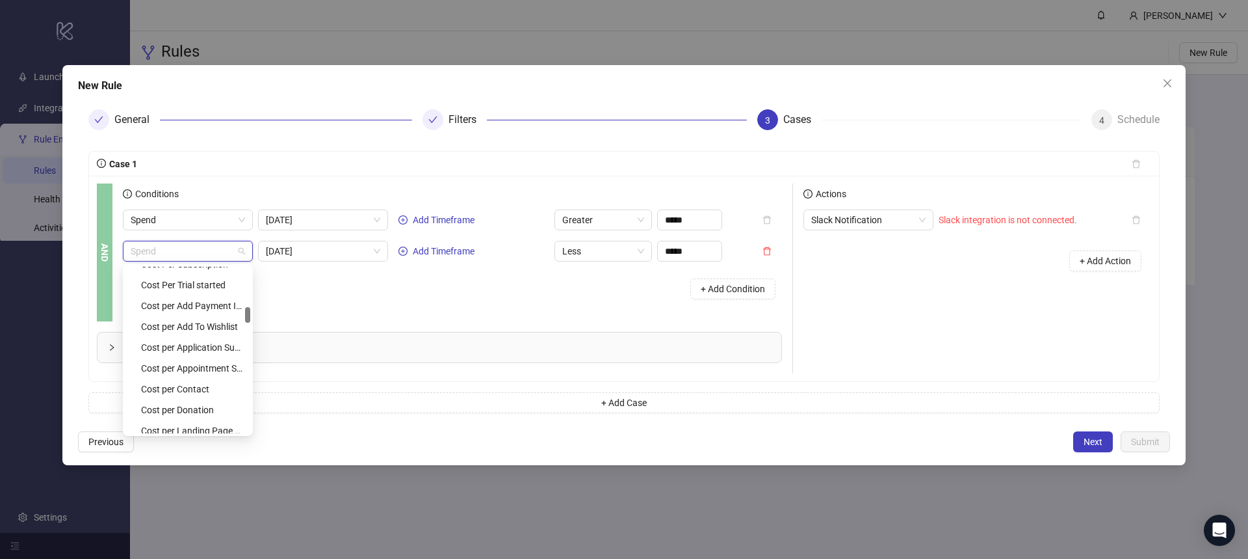
scroll to position [299, 0]
click at [195, 352] on div "Cost Per Purchase" at bounding box center [191, 352] width 101 height 14
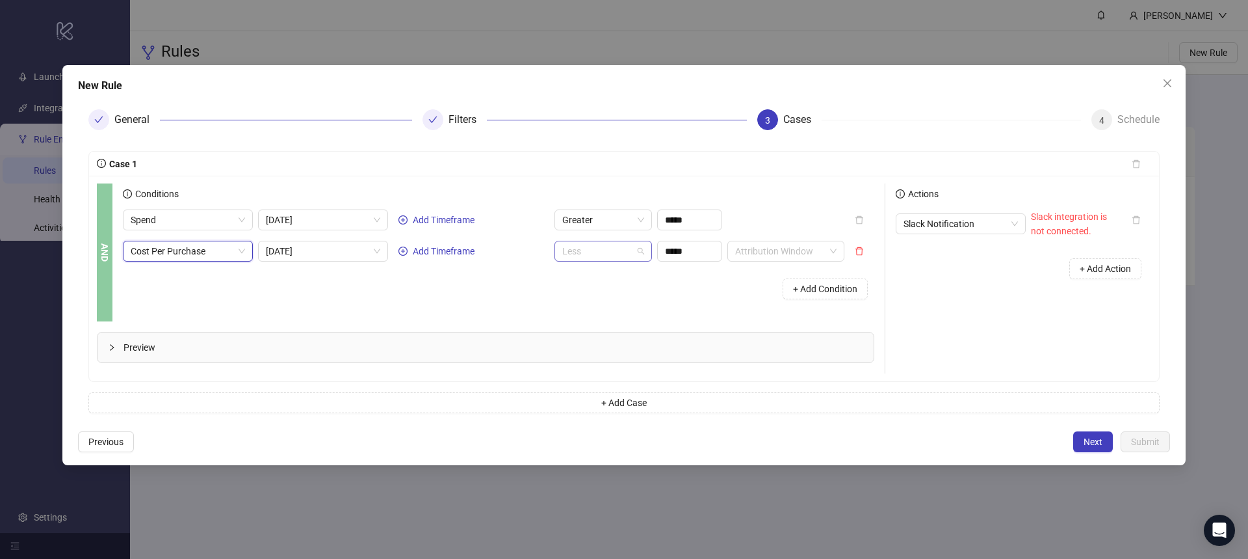
click at [627, 251] on span "Less" at bounding box center [603, 251] width 82 height 20
click at [750, 256] on input "search" at bounding box center [780, 251] width 90 height 20
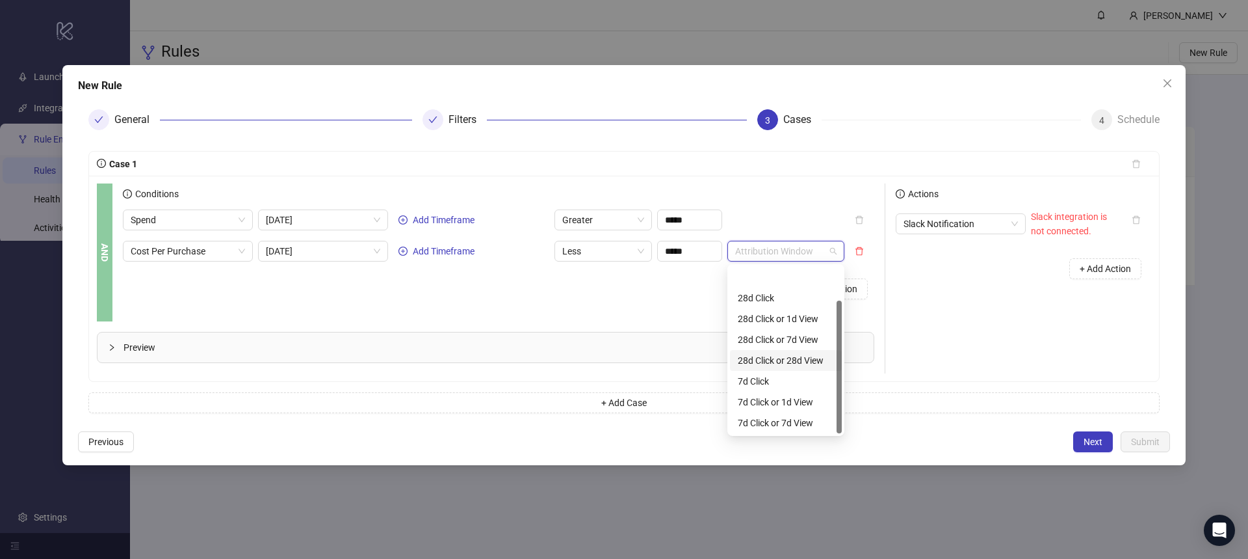
scroll to position [42, 0]
click at [963, 230] on span "Slack Notification" at bounding box center [961, 224] width 114 height 20
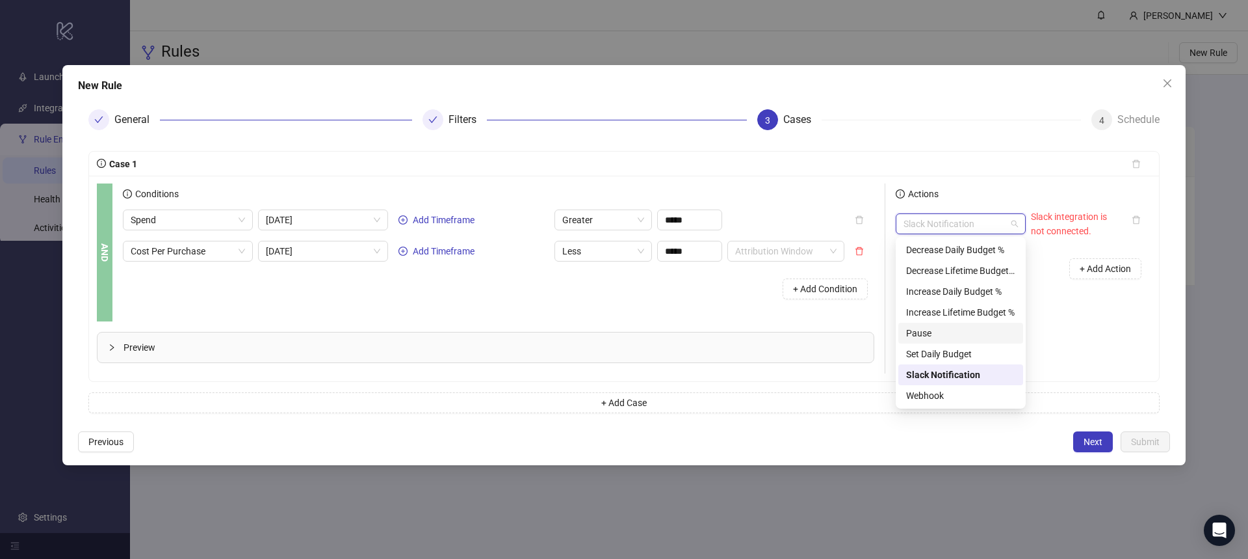
scroll to position [0, 0]
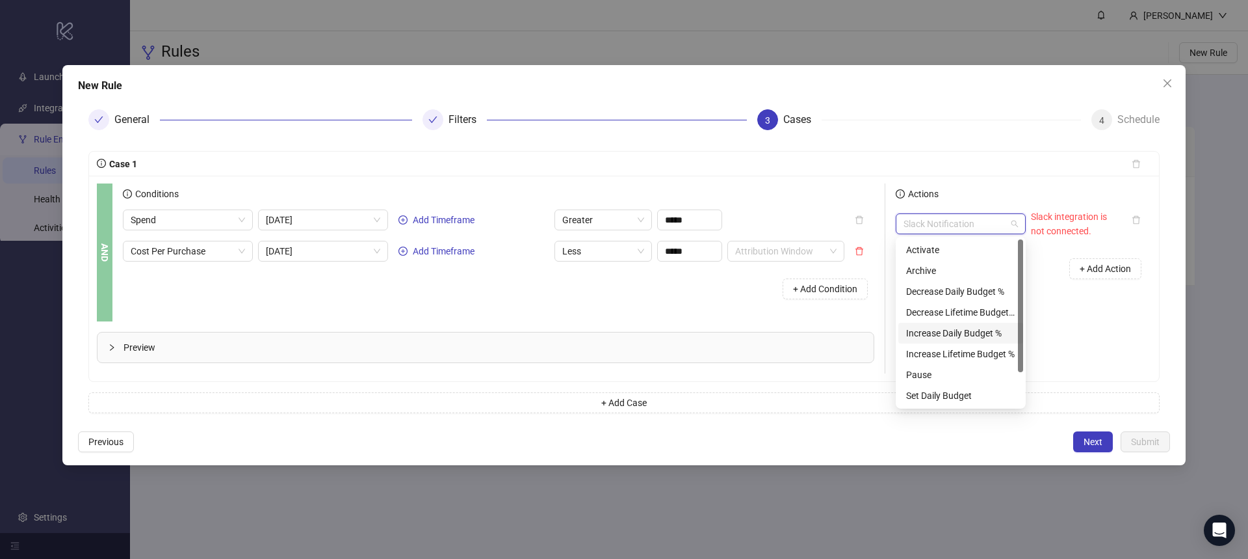
click at [1097, 351] on div "Actions Slack Notification Slack integration is not connected. + Add Action" at bounding box center [1019, 278] width 266 height 190
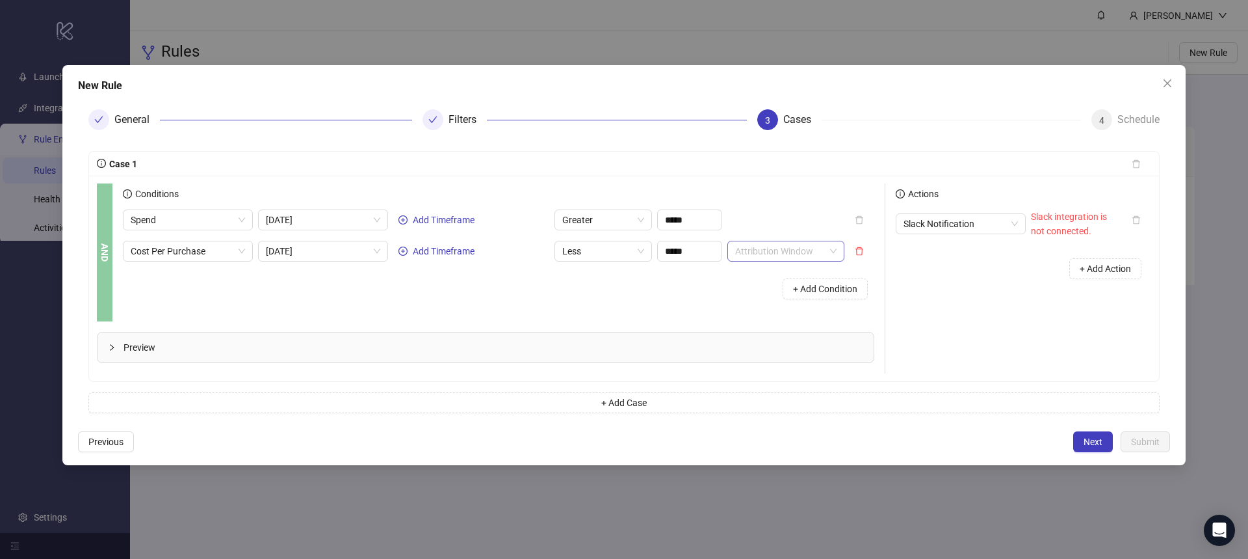
click at [827, 248] on span at bounding box center [785, 251] width 101 height 20
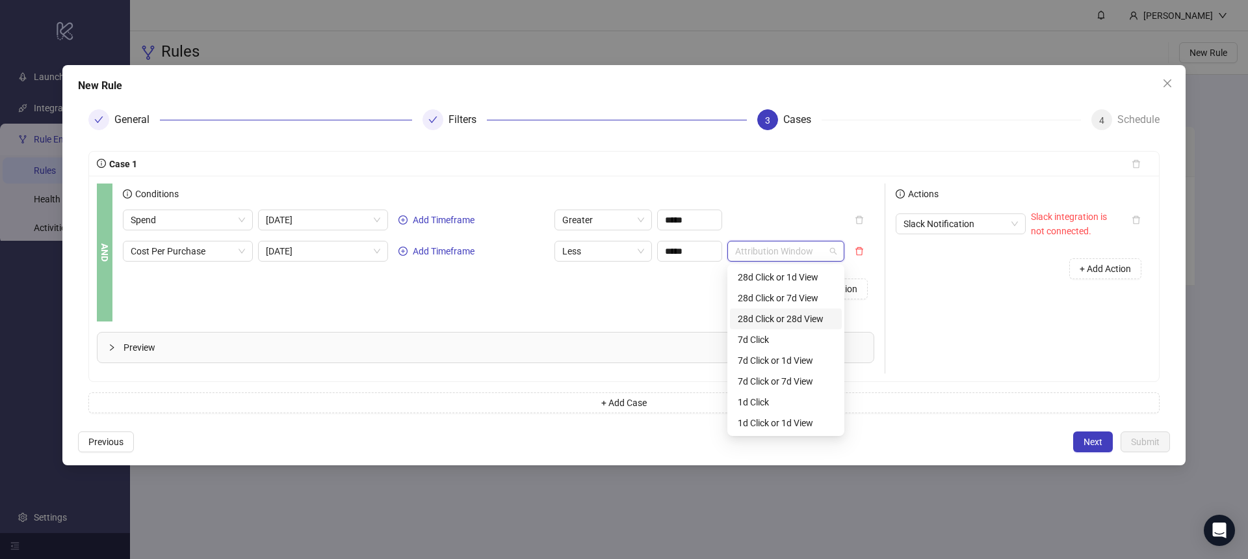
click at [837, 187] on div "Conditions" at bounding box center [499, 196] width 752 height 26
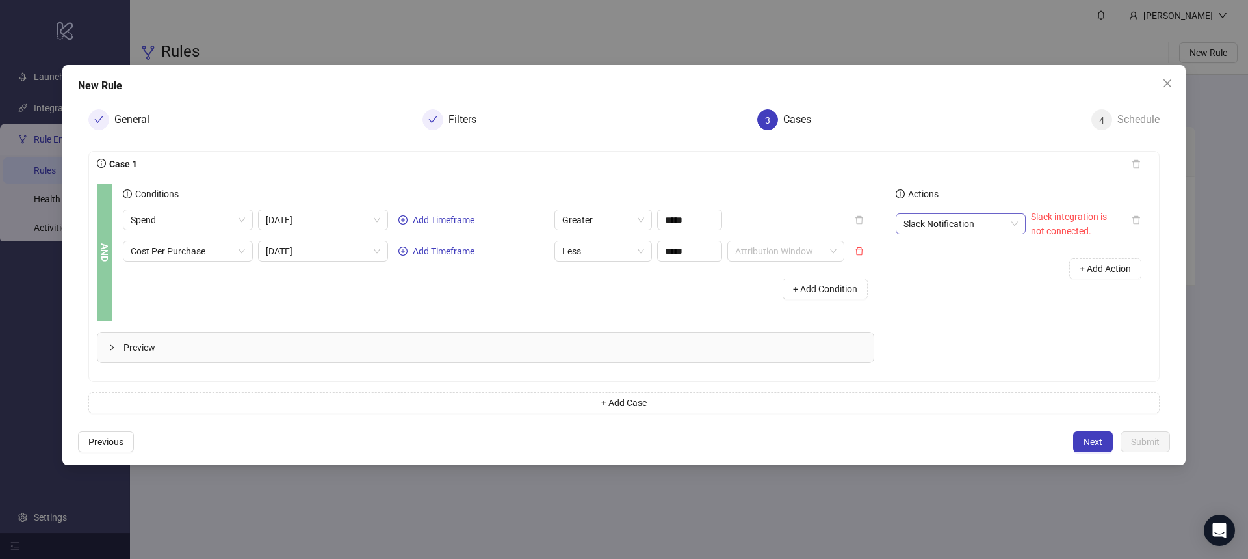
scroll to position [21, 0]
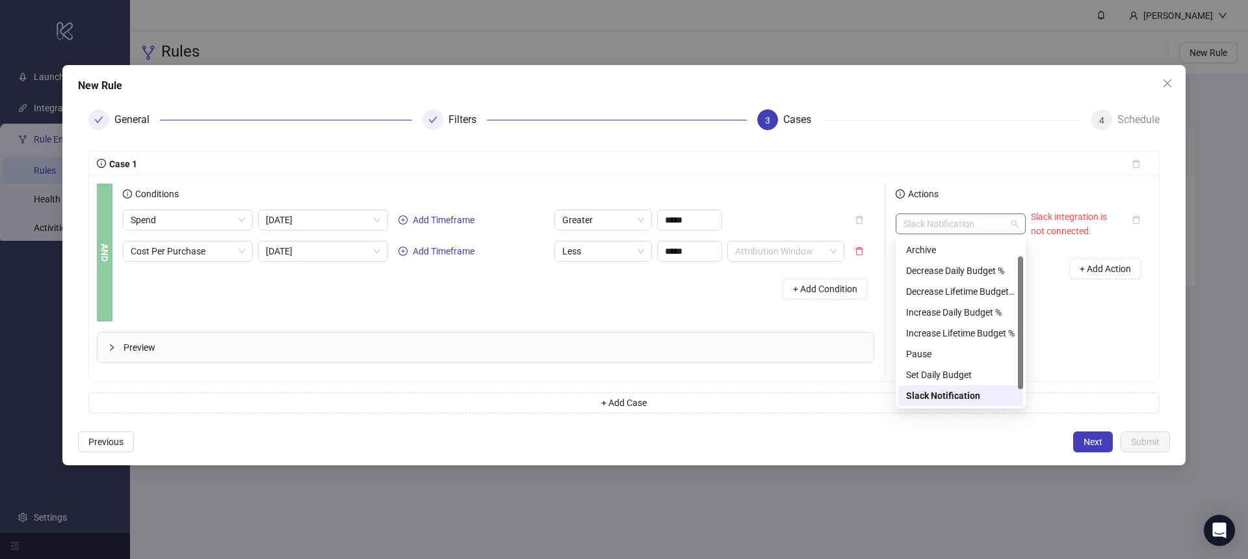
click at [1017, 224] on span "Slack Notification" at bounding box center [961, 224] width 114 height 20
click at [1068, 224] on div "Slack integration is not connected." at bounding box center [1076, 223] width 90 height 29
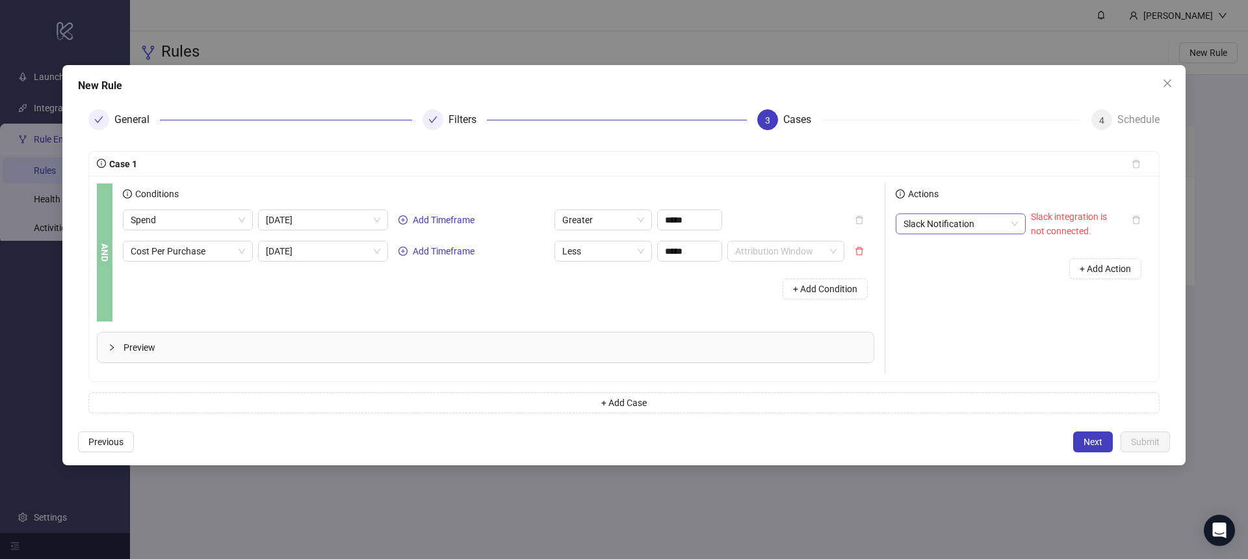
click at [1010, 222] on span "Slack Notification" at bounding box center [961, 224] width 114 height 20
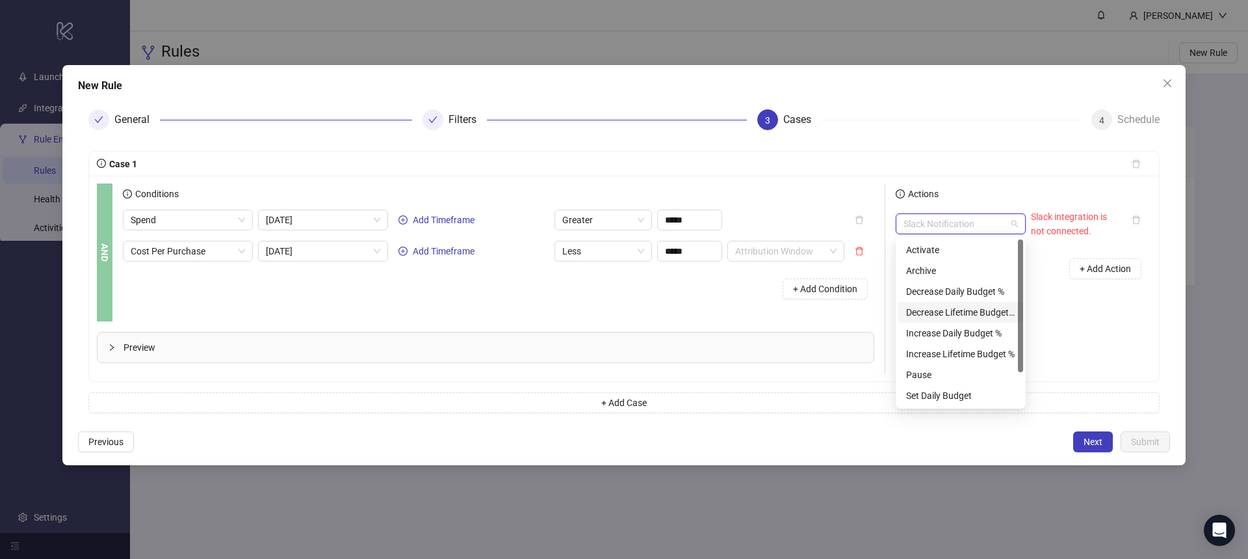
scroll to position [42, 0]
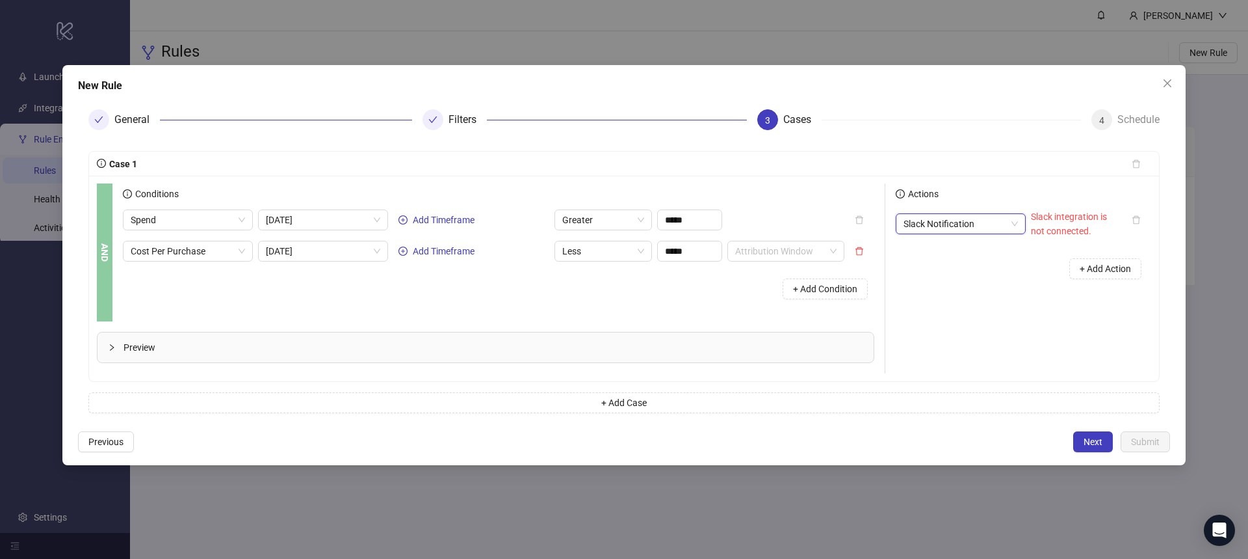
click at [975, 218] on span "Slack Notification" at bounding box center [961, 224] width 114 height 20
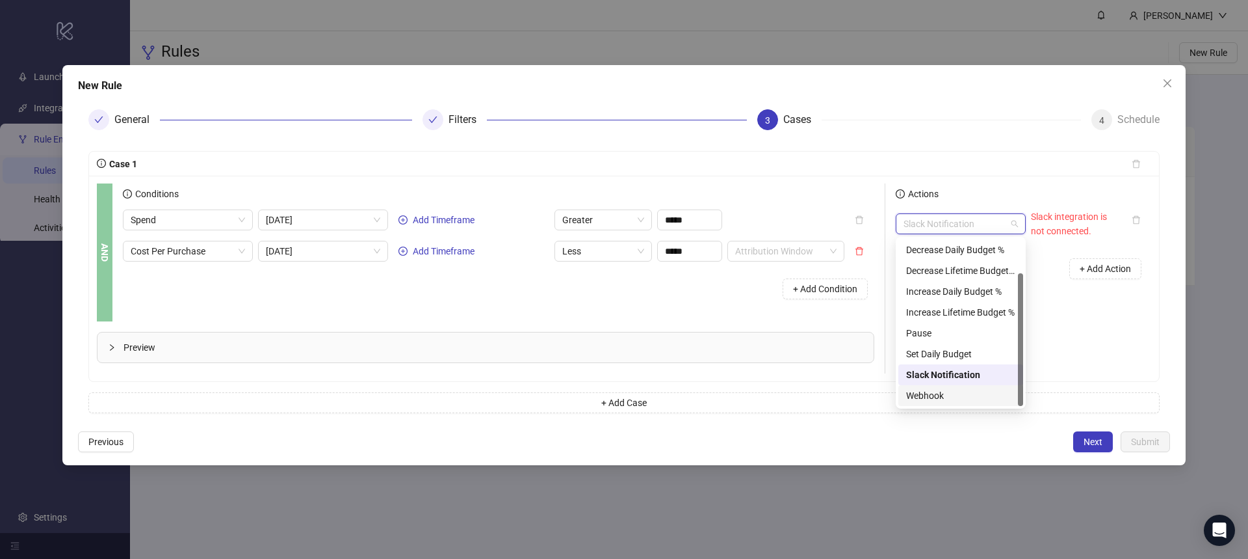
click at [932, 393] on div "Webhook" at bounding box center [960, 395] width 109 height 14
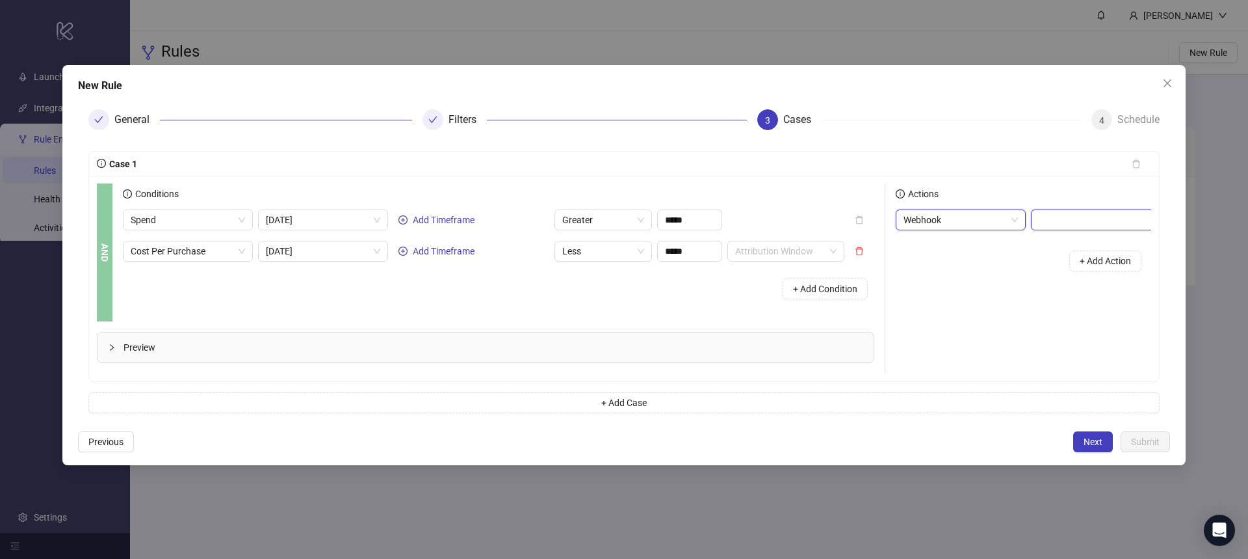
click at [1072, 210] on input "text" at bounding box center [1109, 219] width 156 height 21
click at [1007, 216] on span "Webhook" at bounding box center [961, 220] width 114 height 20
click at [1072, 328] on div "Actions Webhook + Add Action" at bounding box center [1019, 278] width 266 height 190
click at [105, 447] on span "Previous" at bounding box center [105, 441] width 35 height 10
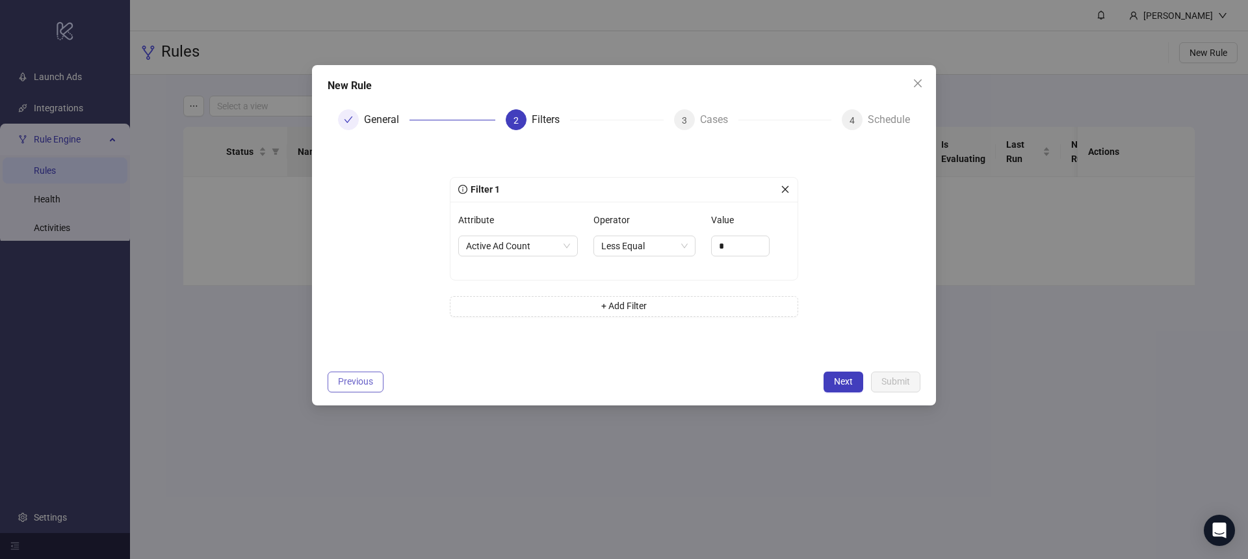
click at [364, 380] on span "Previous" at bounding box center [355, 381] width 35 height 10
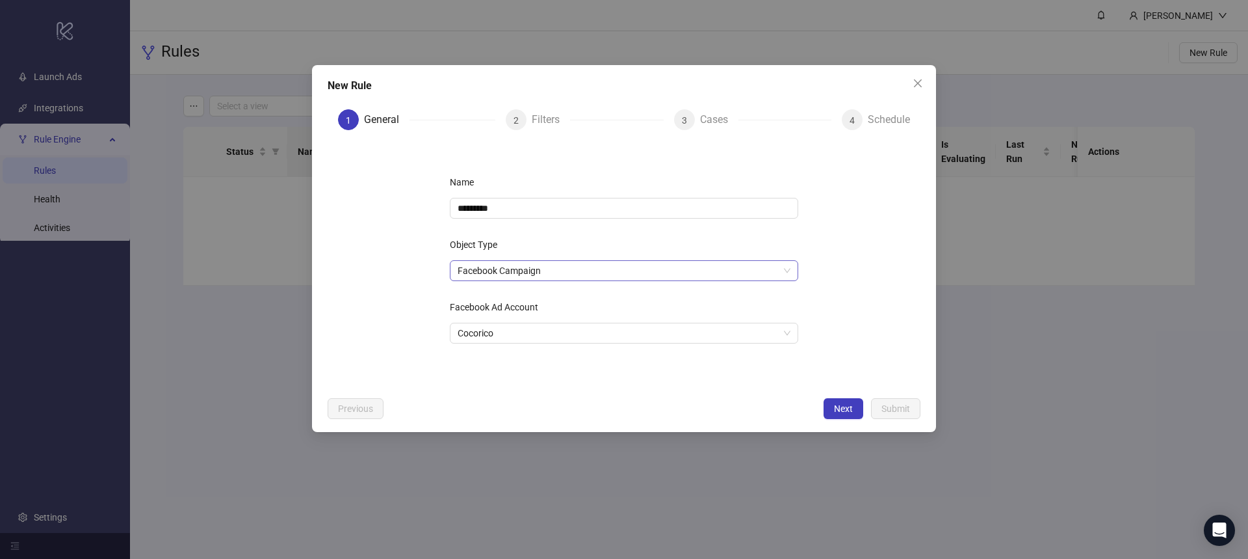
click at [774, 267] on span "Facebook Campaign" at bounding box center [624, 271] width 333 height 20
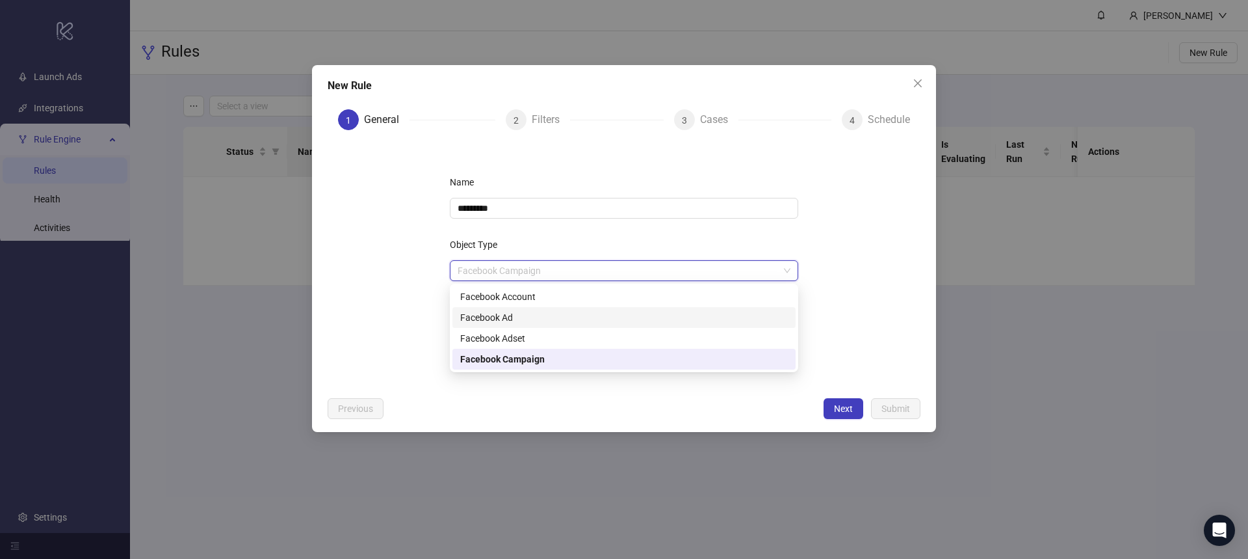
click at [515, 315] on div "Facebook Ad" at bounding box center [624, 317] width 328 height 14
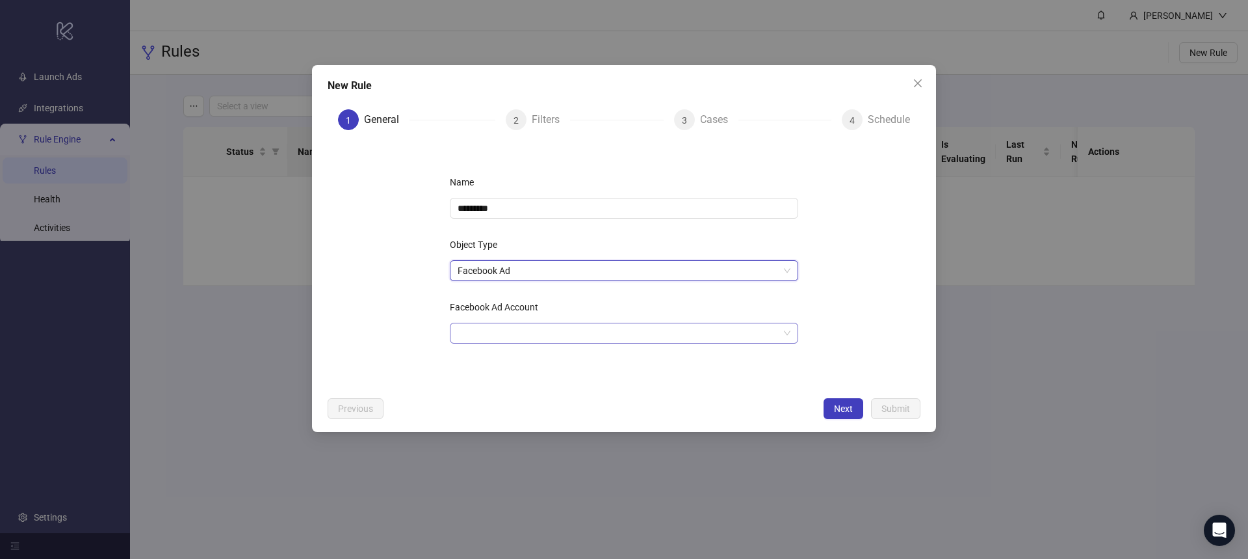
click at [514, 324] on input "Facebook Ad Account" at bounding box center [618, 333] width 321 height 20
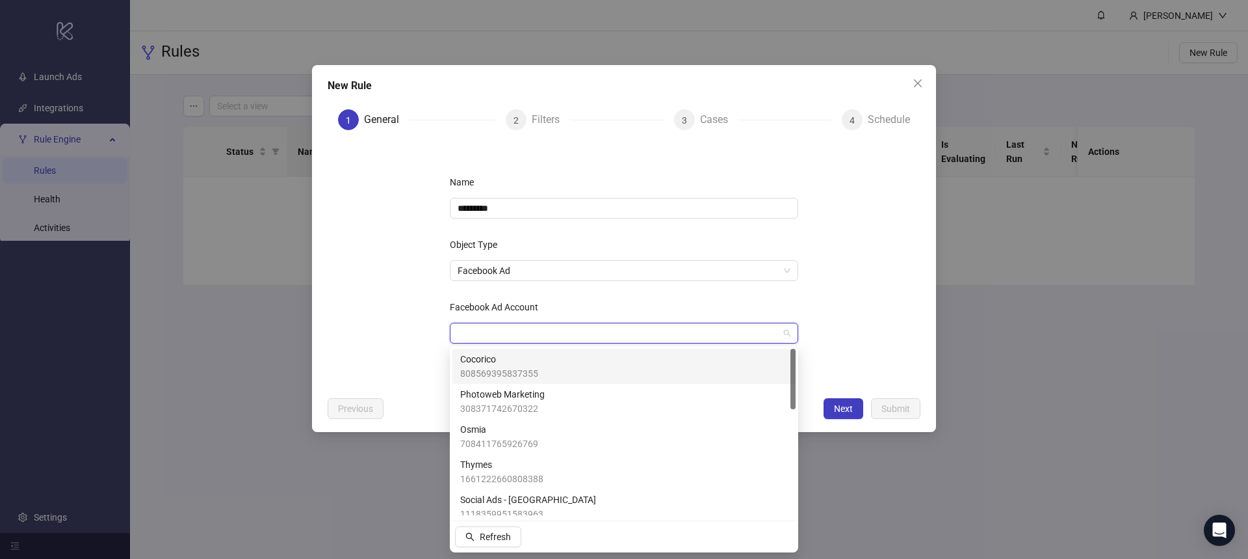
click at [505, 359] on span "Cocorico" at bounding box center [499, 359] width 78 height 14
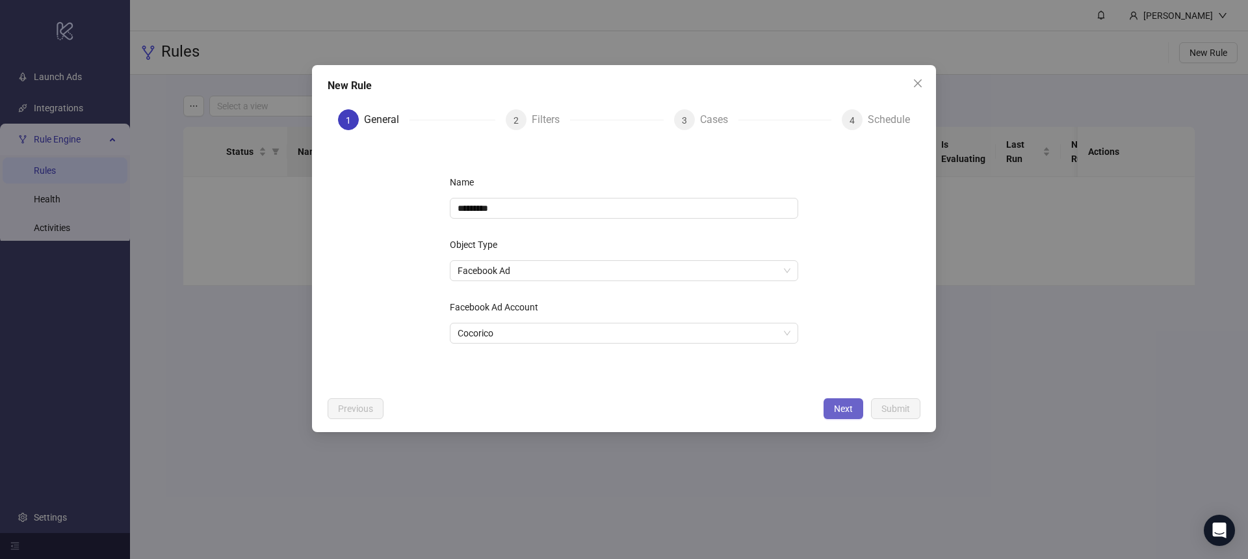
click at [850, 403] on span "Next" at bounding box center [843, 408] width 19 height 10
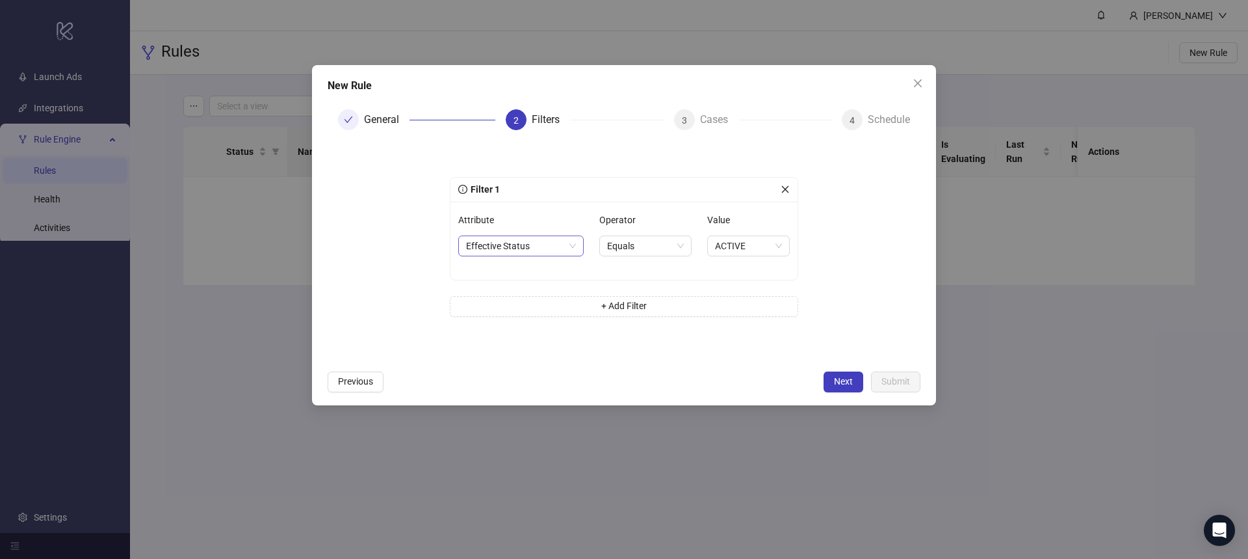
click at [566, 249] on span "Effective Status" at bounding box center [521, 246] width 110 height 20
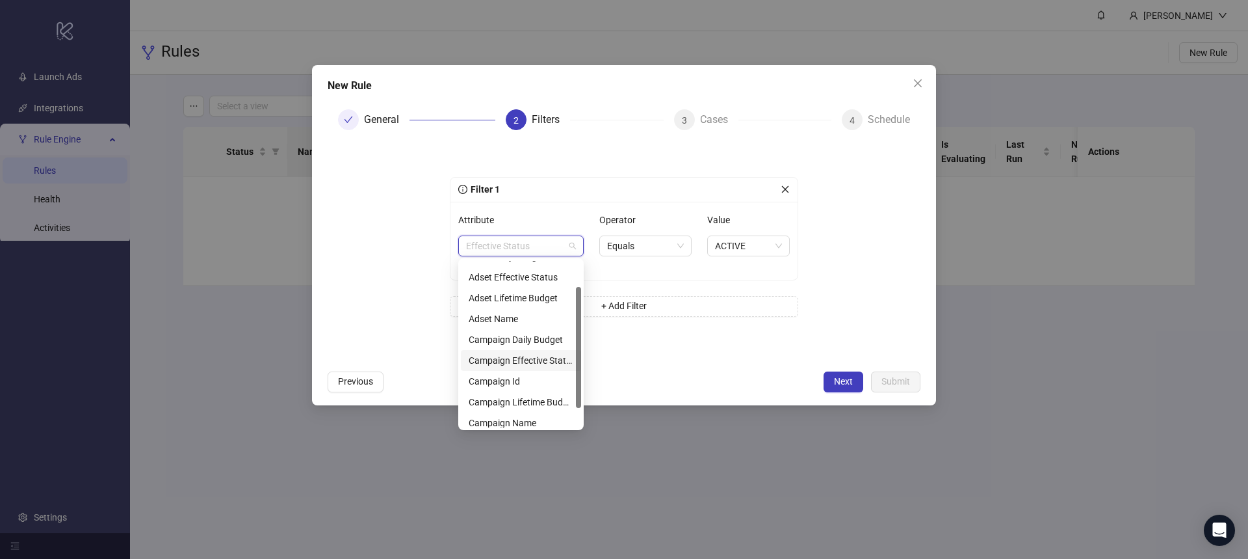
scroll to position [62, 0]
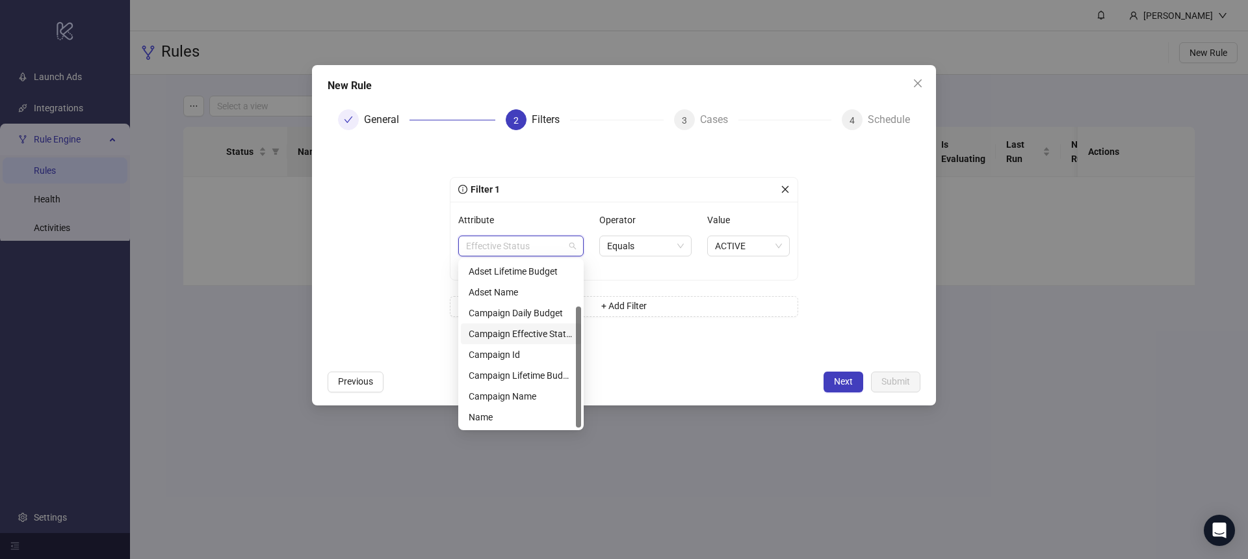
drag, startPoint x: 577, startPoint y: 336, endPoint x: 546, endPoint y: 376, distance: 50.6
click at [581, 361] on div at bounding box center [578, 366] width 5 height 121
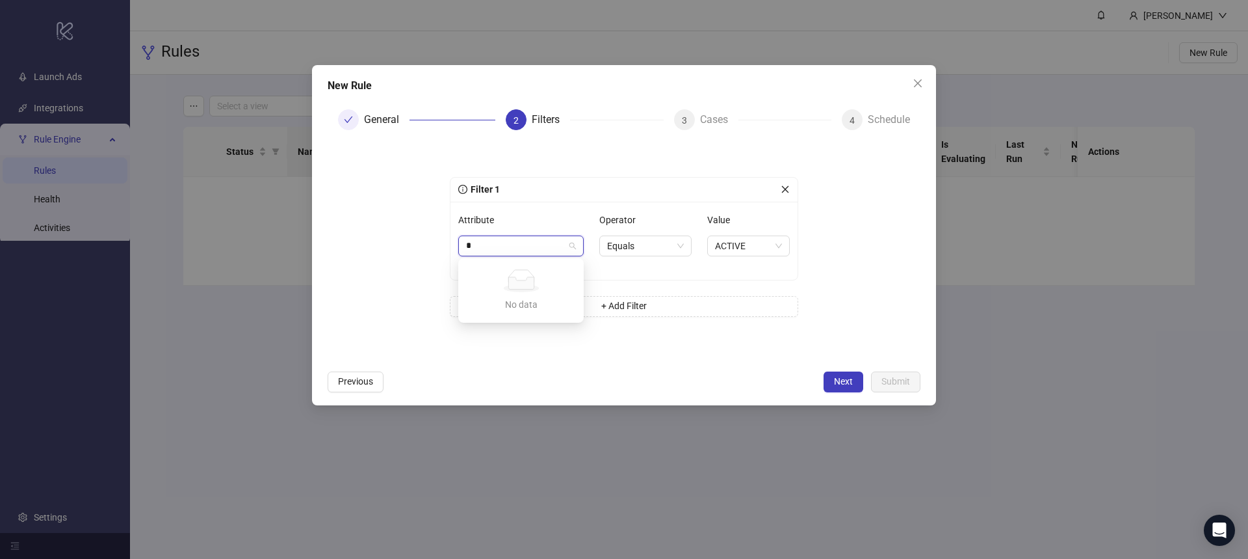
type input "*"
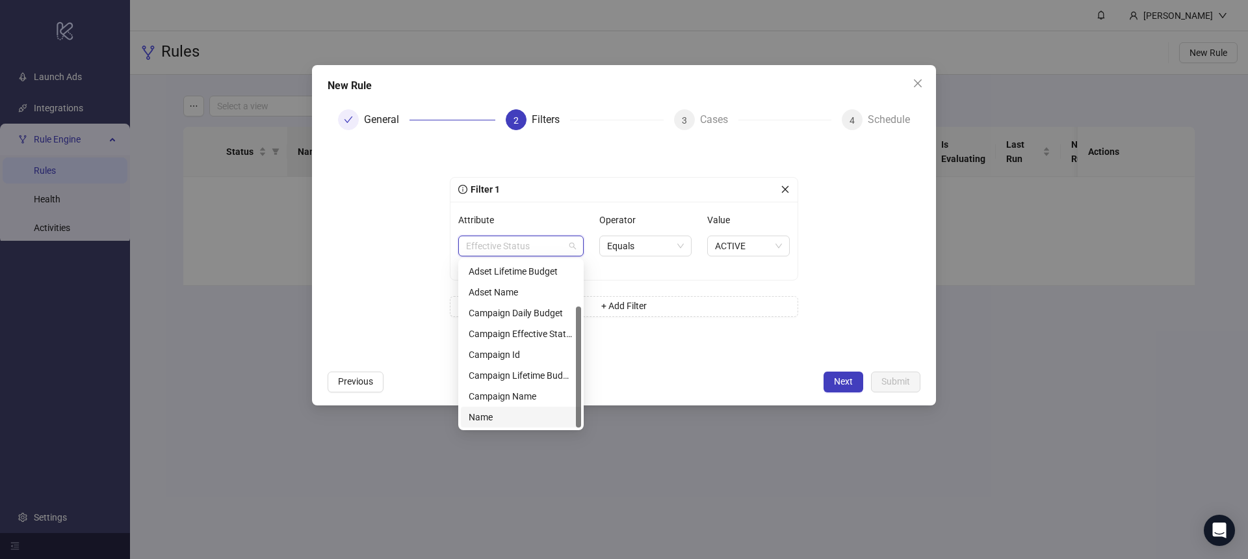
click at [498, 411] on div "Name" at bounding box center [521, 417] width 105 height 14
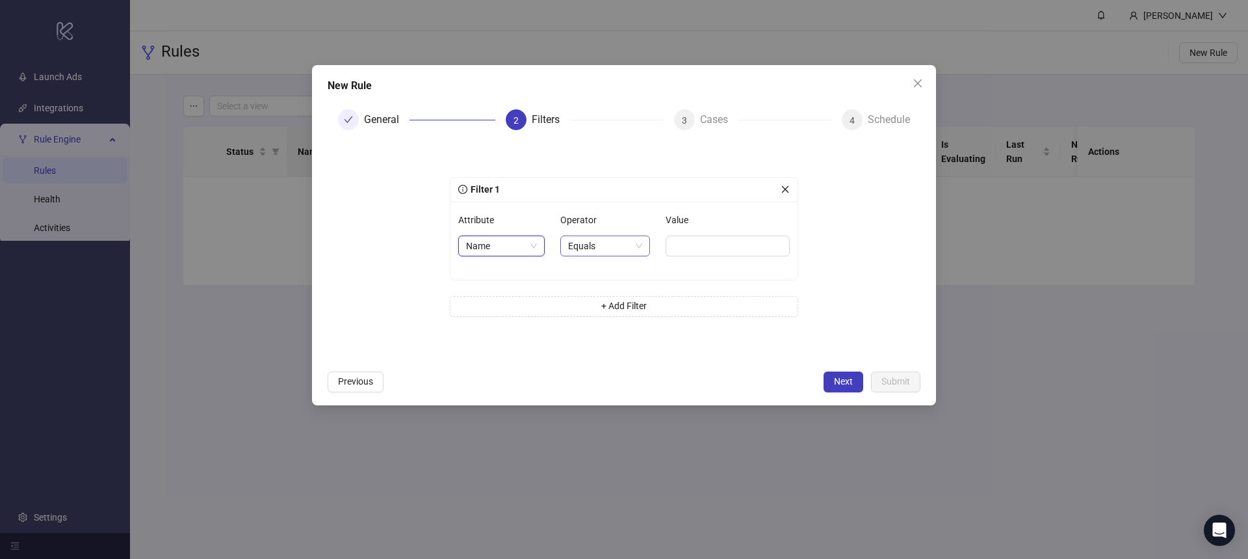
click at [620, 245] on span "Equals" at bounding box center [605, 246] width 74 height 20
click at [607, 308] on div "Contains" at bounding box center [602, 313] width 66 height 14
click at [713, 247] on input "Value" at bounding box center [729, 245] width 121 height 21
type input "********"
click at [821, 283] on form "Filter 1 Attribute Name Operator Contains Value ******** + Add Filter" at bounding box center [624, 251] width 593 height 223
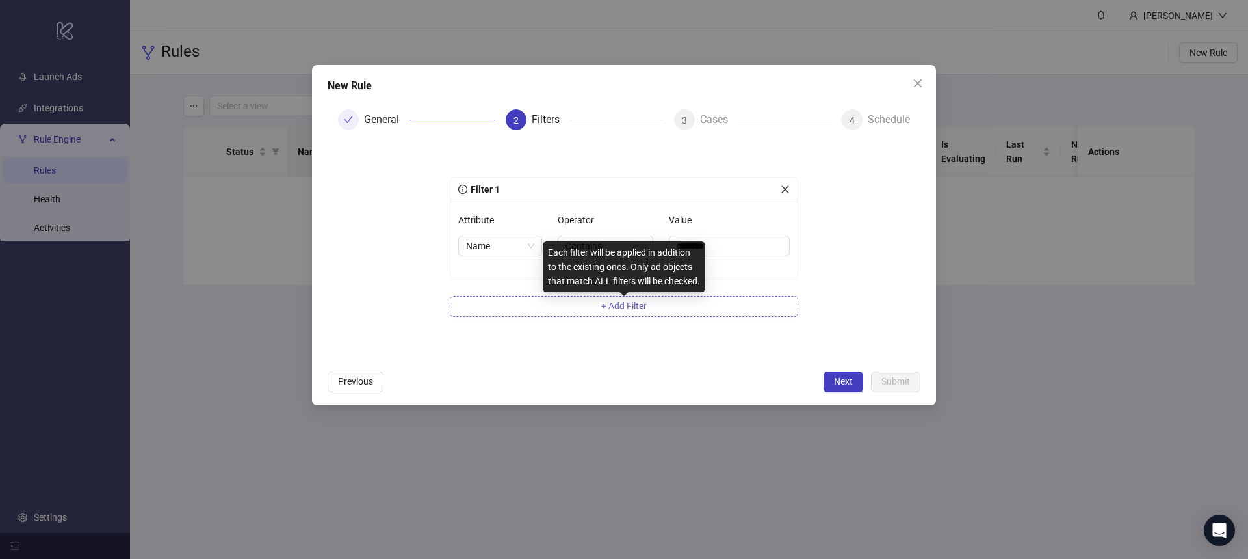
click at [605, 308] on span "+ Add Filter" at bounding box center [624, 305] width 46 height 10
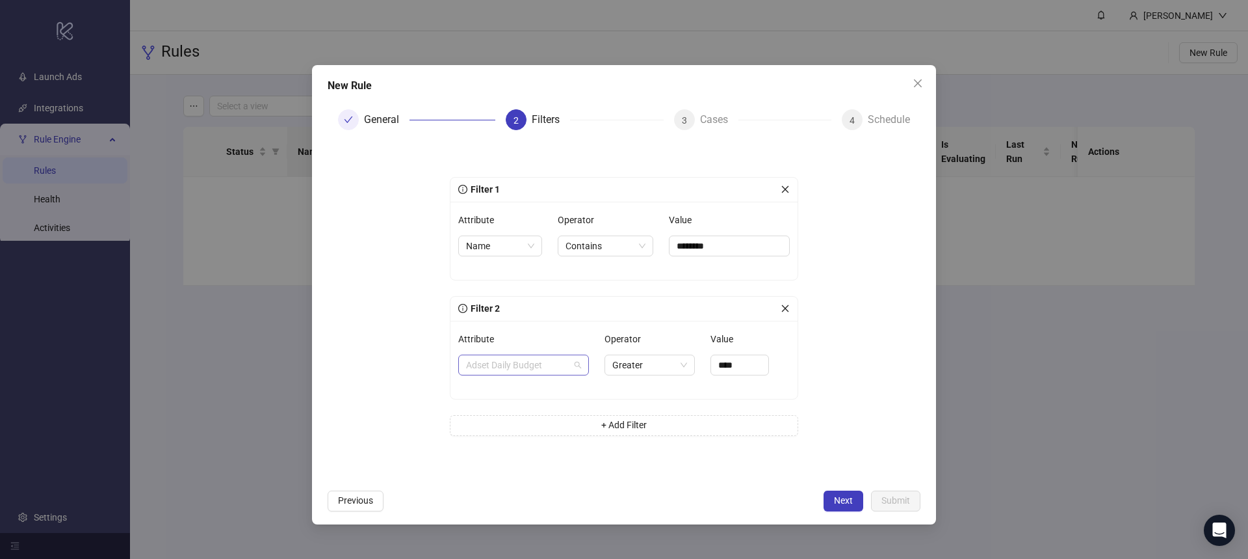
click at [532, 366] on span "Adset Daily Budget" at bounding box center [523, 365] width 115 height 20
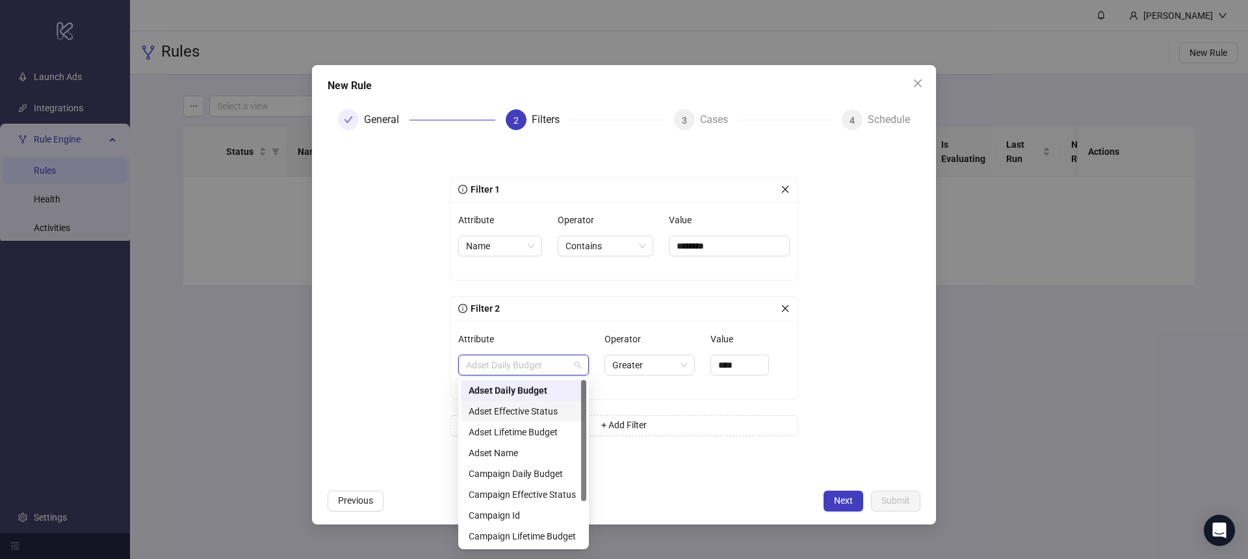
click at [539, 412] on div "Adset Effective Status" at bounding box center [524, 411] width 110 height 14
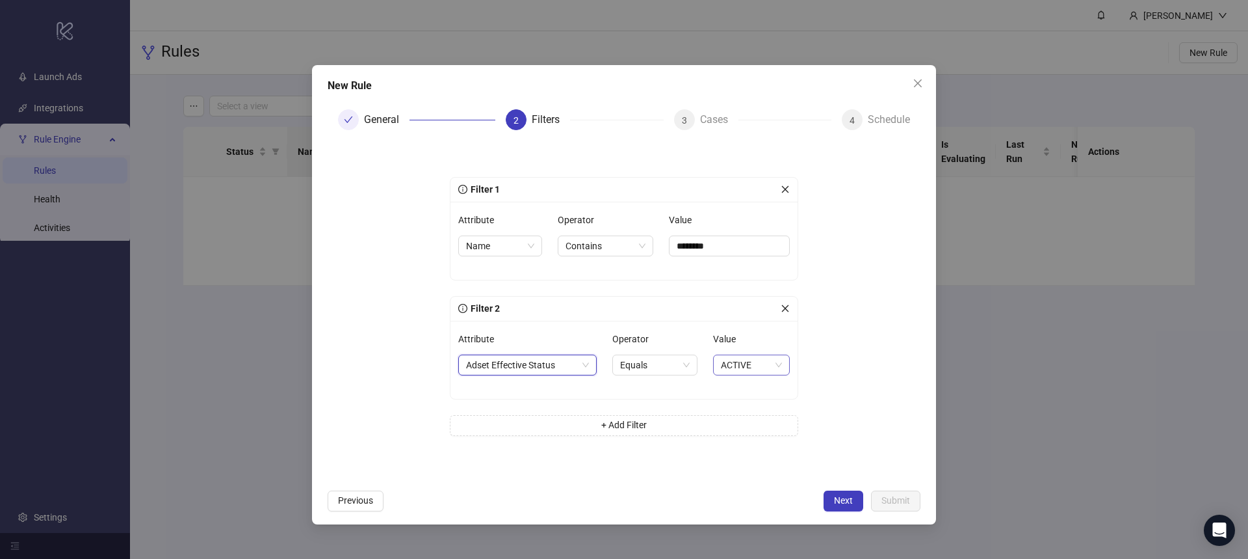
click at [752, 361] on span "ACTIVE" at bounding box center [751, 365] width 61 height 20
click at [757, 473] on div "PAUSED" at bounding box center [752, 473] width 56 height 14
click at [863, 393] on form "Filter 1 Attribute Name Operator Contains Value ******** Filter 2 Attribute Ads…" at bounding box center [624, 311] width 593 height 342
click at [751, 367] on span "PAUSED" at bounding box center [751, 365] width 62 height 20
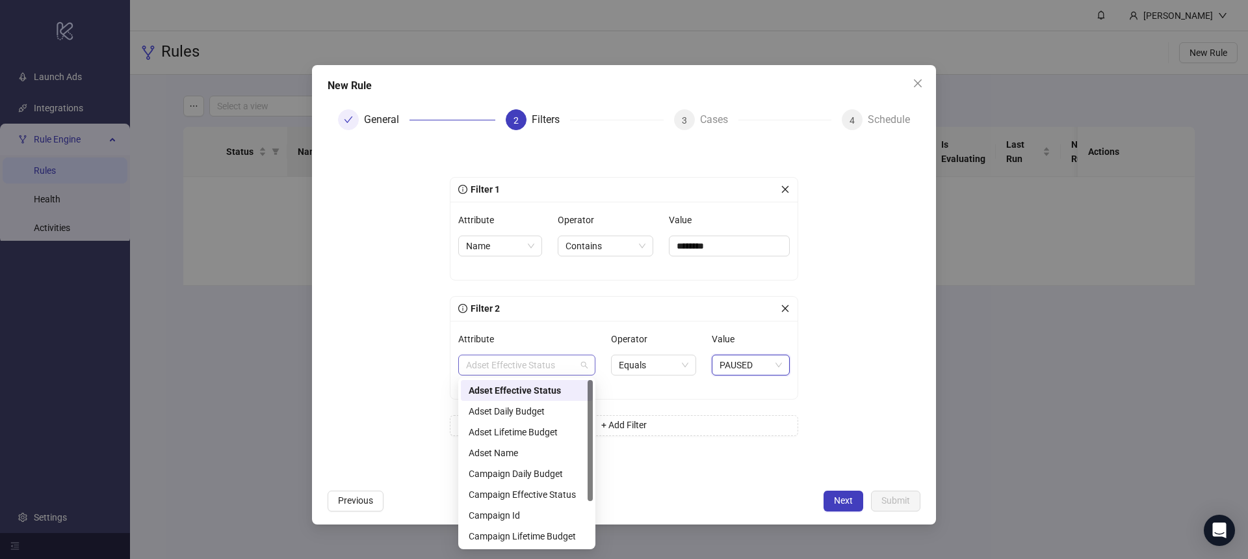
click at [560, 364] on span "Adset Effective Status" at bounding box center [527, 365] width 122 height 20
click at [593, 476] on div at bounding box center [590, 485] width 5 height 121
drag, startPoint x: 592, startPoint y: 449, endPoint x: 529, endPoint y: 504, distance: 83.4
click at [580, 509] on div "Adset Lifetime Budget Adset Name Campaign Daily Budget Campaign Effective Statu…" at bounding box center [527, 463] width 132 height 166
click at [502, 515] on div "Effective Status" at bounding box center [527, 515] width 116 height 14
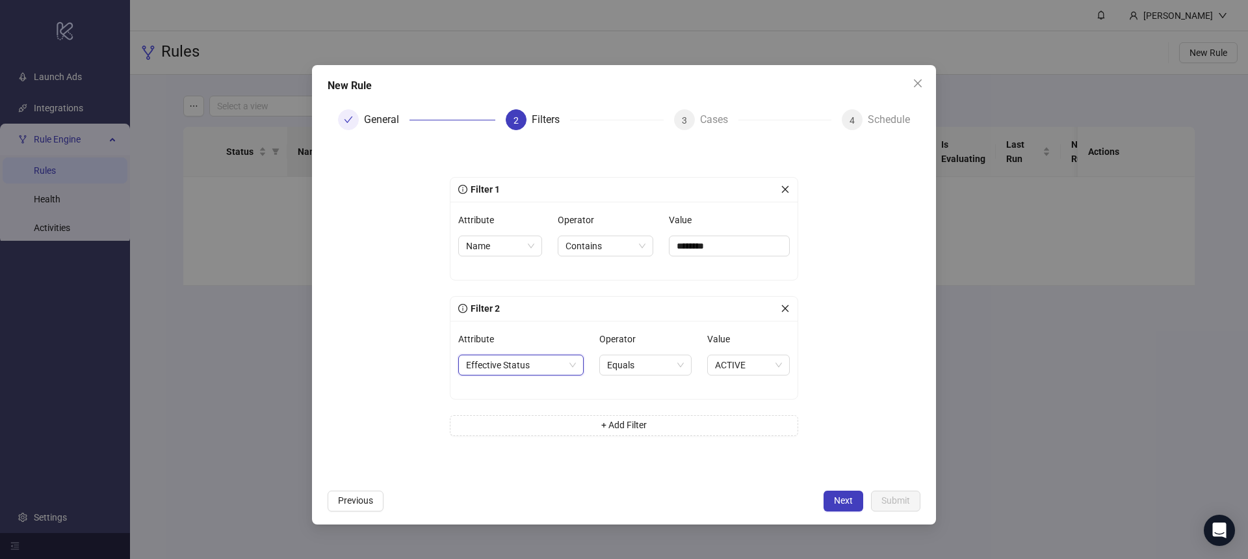
click at [671, 321] on div "Attribute Effective Status Effective Status Operator Equals Value ACTIVE" at bounding box center [624, 360] width 347 height 78
drag, startPoint x: 753, startPoint y: 363, endPoint x: 756, endPoint y: 373, distance: 10.3
click at [754, 363] on span "ACTIVE" at bounding box center [748, 365] width 67 height 20
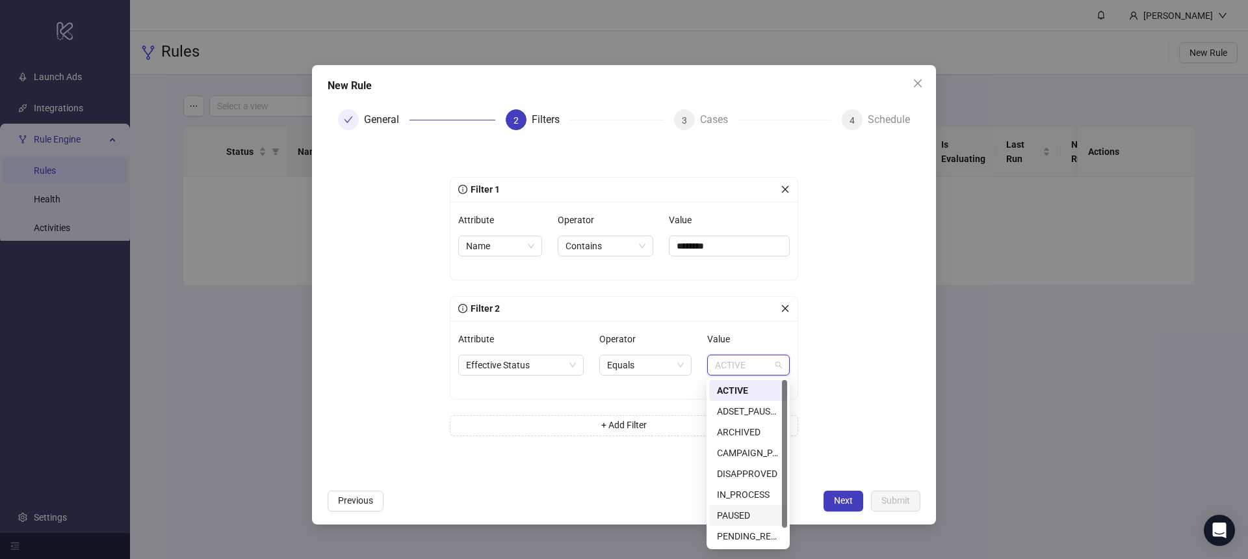
click at [751, 515] on div "PAUSED" at bounding box center [748, 515] width 62 height 14
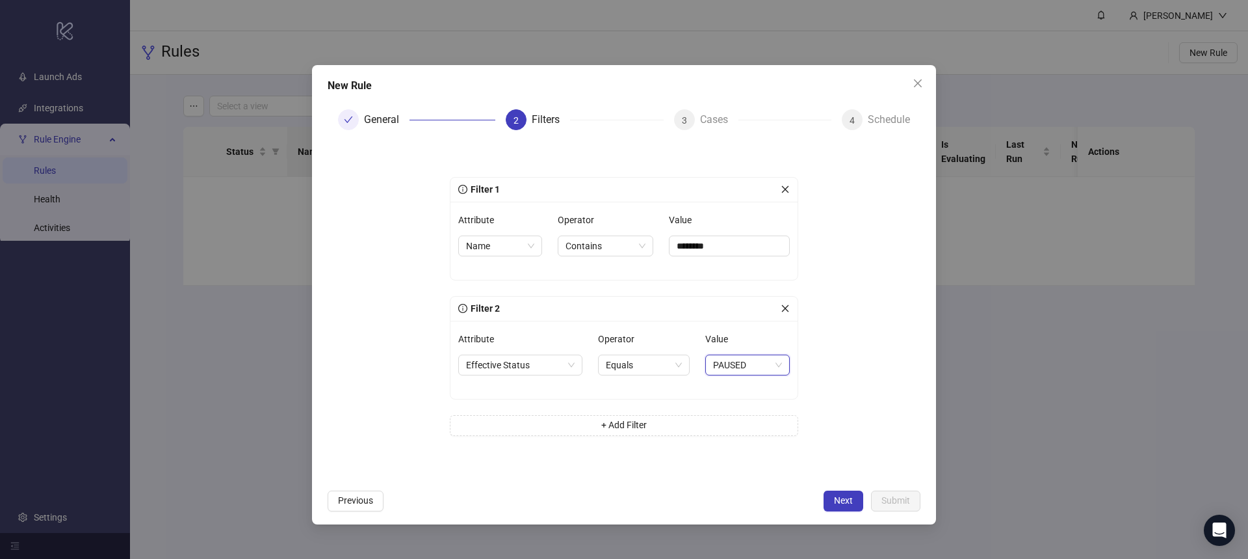
click at [848, 398] on form "Filter 1 Attribute Name Operator Contains Value ******** Filter 2 Attribute Eff…" at bounding box center [624, 311] width 593 height 342
click at [750, 359] on span "PAUSED" at bounding box center [747, 365] width 69 height 20
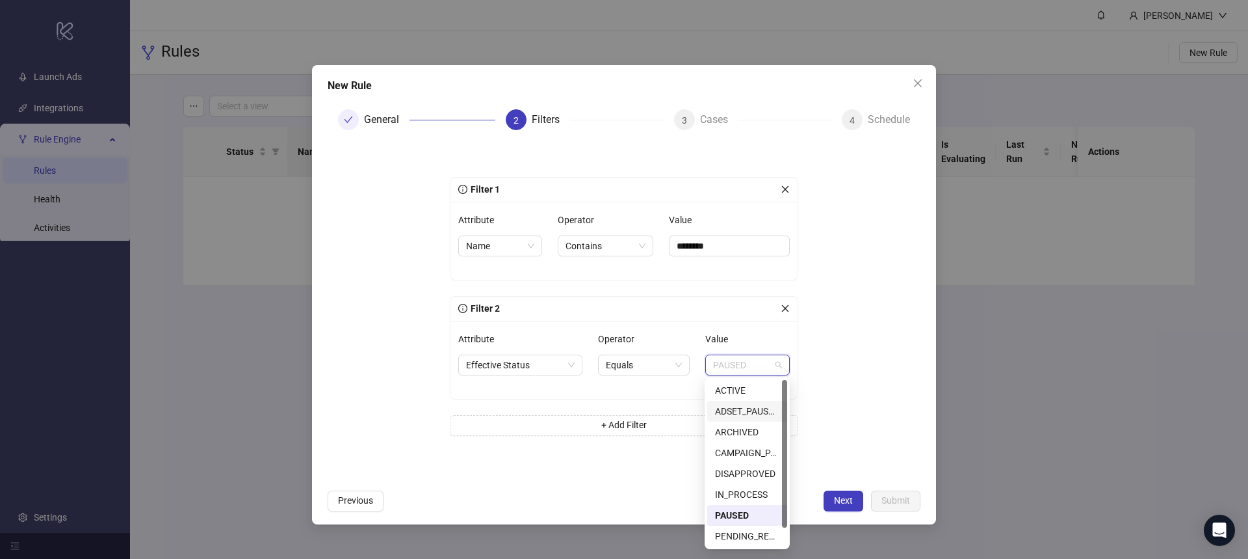
click at [837, 373] on form "Filter 1 Attribute Name Operator Contains Value ******** Filter 2 Attribute Eff…" at bounding box center [624, 311] width 593 height 342
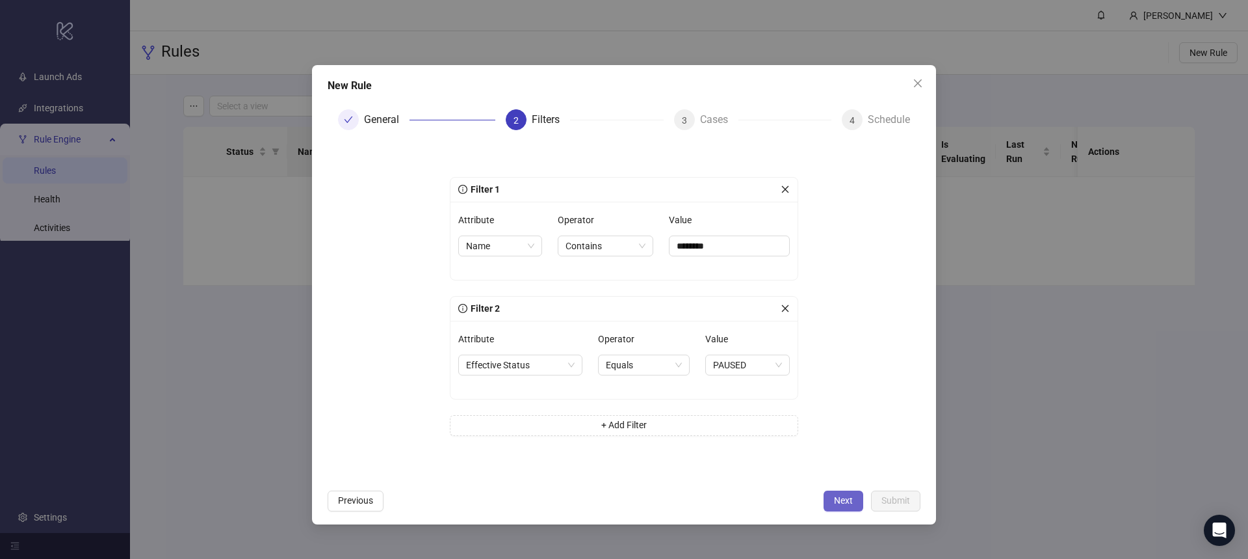
click at [849, 501] on span "Next" at bounding box center [843, 500] width 19 height 10
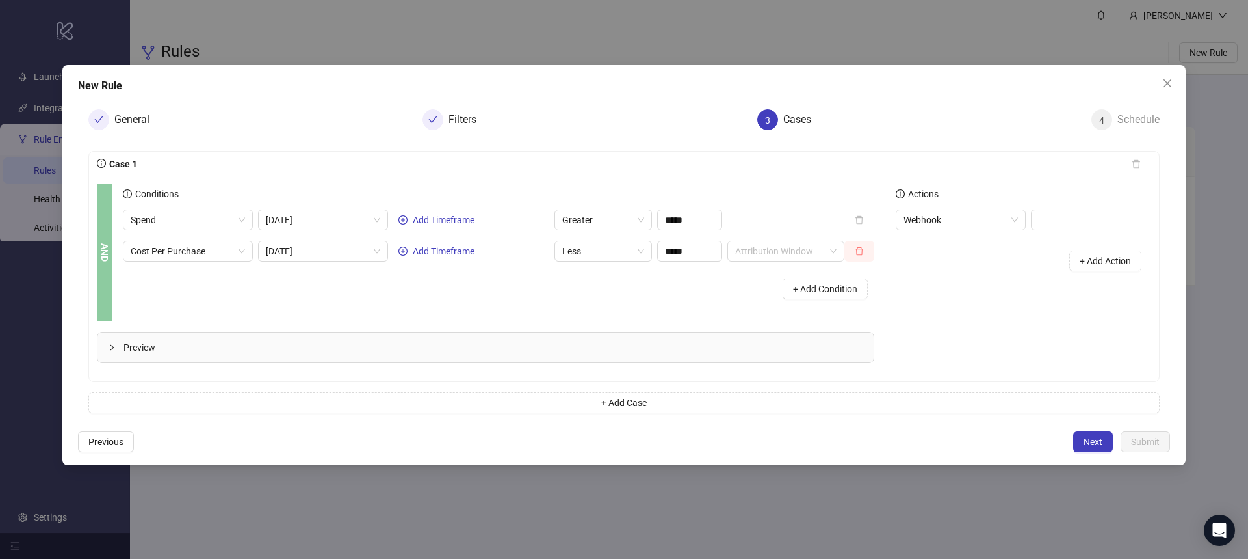
click at [866, 250] on button "button" at bounding box center [860, 251] width 30 height 21
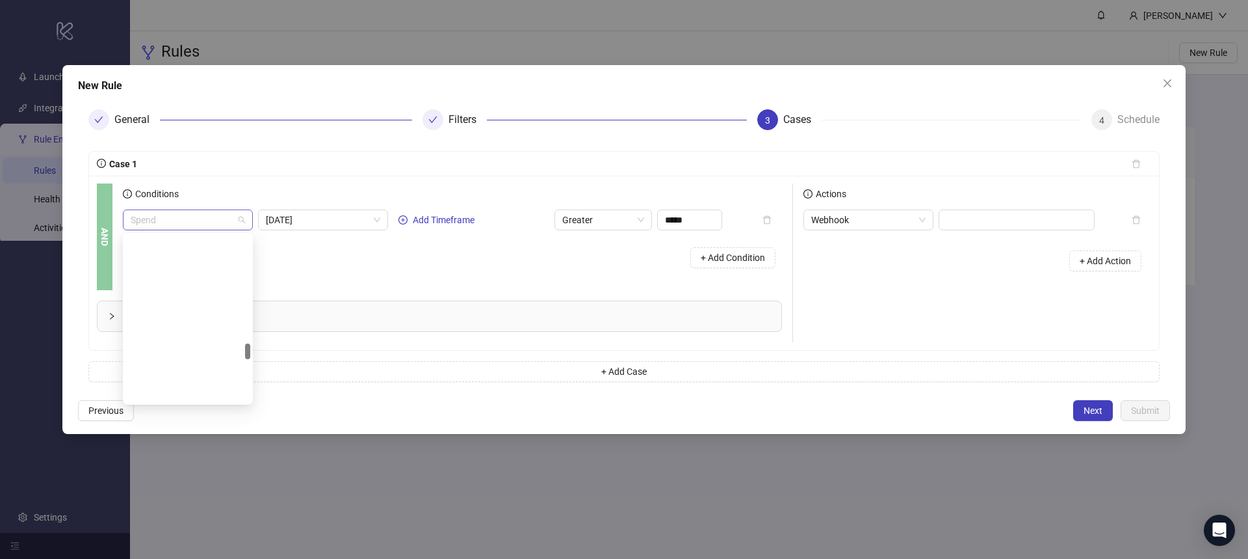
click at [209, 220] on span "Spend" at bounding box center [188, 220] width 114 height 20
click at [770, 233] on div "Spend [DATE] Add Timeframe Greater ***** + Add Condition" at bounding box center [452, 241] width 659 height 65
click at [618, 217] on span "Greater" at bounding box center [603, 220] width 82 height 20
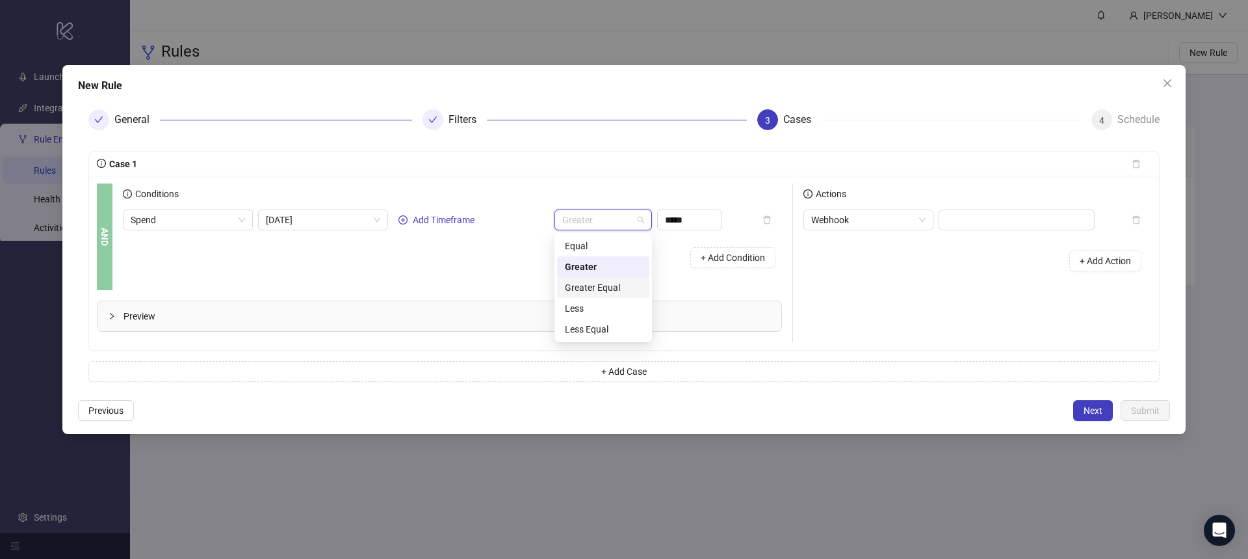
click at [608, 289] on div "Greater Equal" at bounding box center [603, 287] width 77 height 14
click at [696, 223] on input "*****" at bounding box center [690, 220] width 64 height 20
drag, startPoint x: 696, startPoint y: 223, endPoint x: 588, endPoint y: 222, distance: 107.3
click at [588, 222] on div "Spend [DATE] Add Timeframe Greater Equal *****" at bounding box center [422, 219] width 599 height 21
type input "****"
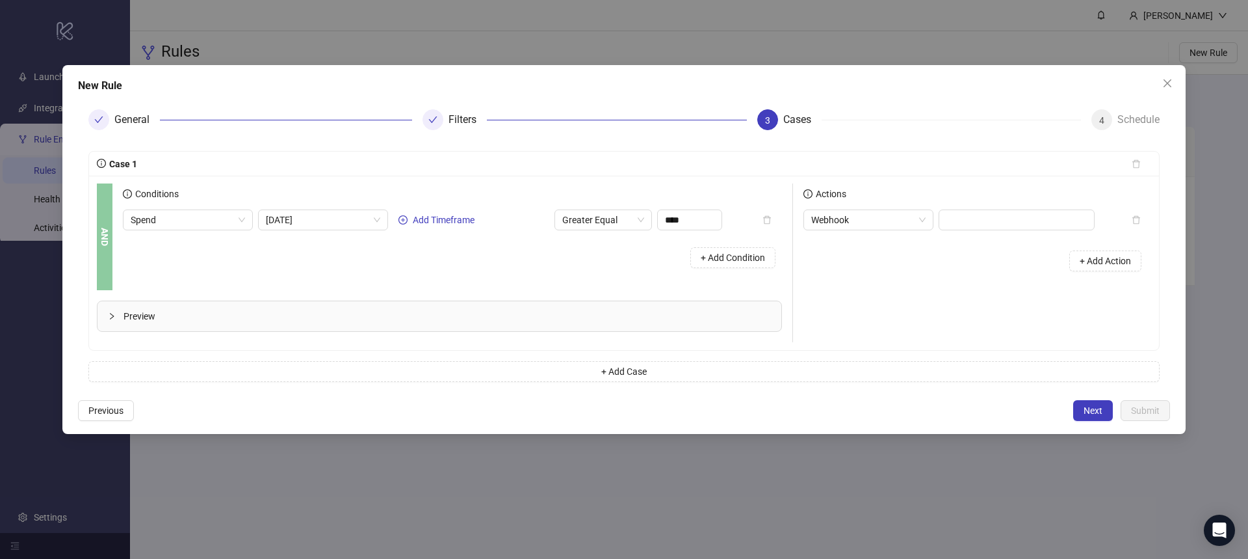
click at [592, 275] on div "Conditions Spend [DATE] Add Timeframe Greater Equal **** + Add Condition" at bounding box center [458, 236] width 670 height 107
click at [364, 267] on div "+ Add Condition" at bounding box center [452, 258] width 659 height 34
click at [906, 224] on span "Webhook" at bounding box center [868, 220] width 114 height 20
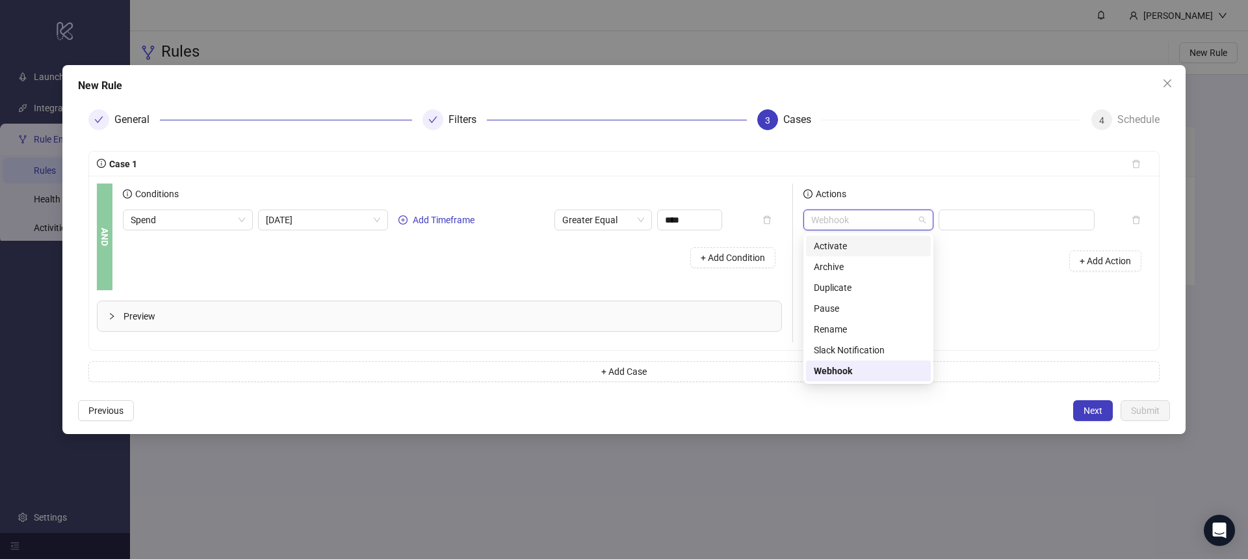
click at [836, 244] on div "Activate" at bounding box center [868, 246] width 109 height 14
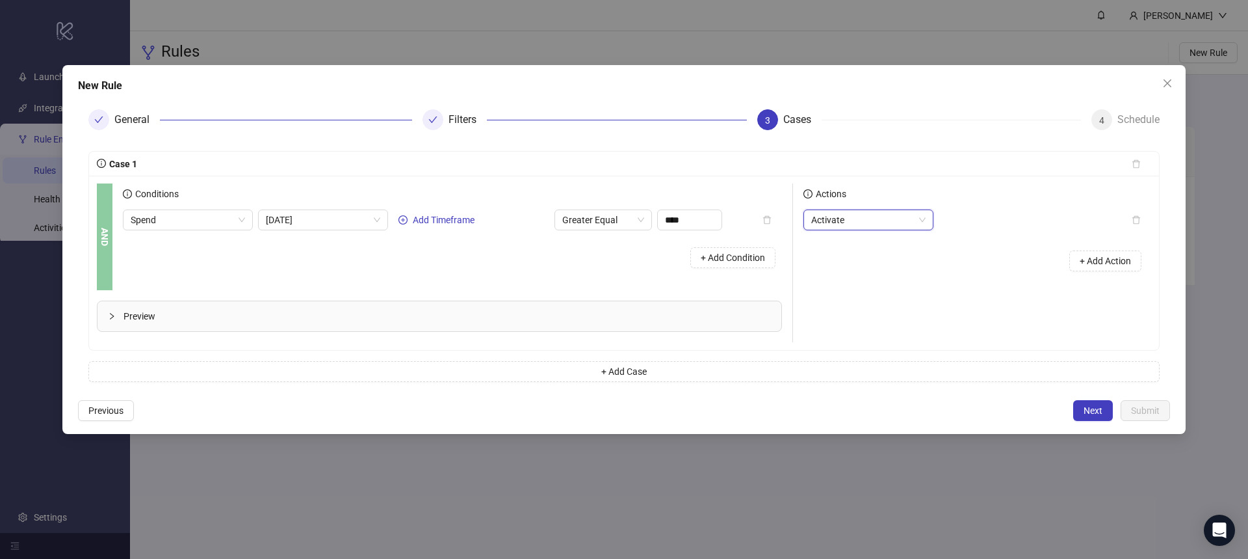
click at [930, 264] on div "+ Add Action" at bounding box center [978, 261] width 348 height 40
click at [1088, 410] on span "Next" at bounding box center [1093, 410] width 19 height 10
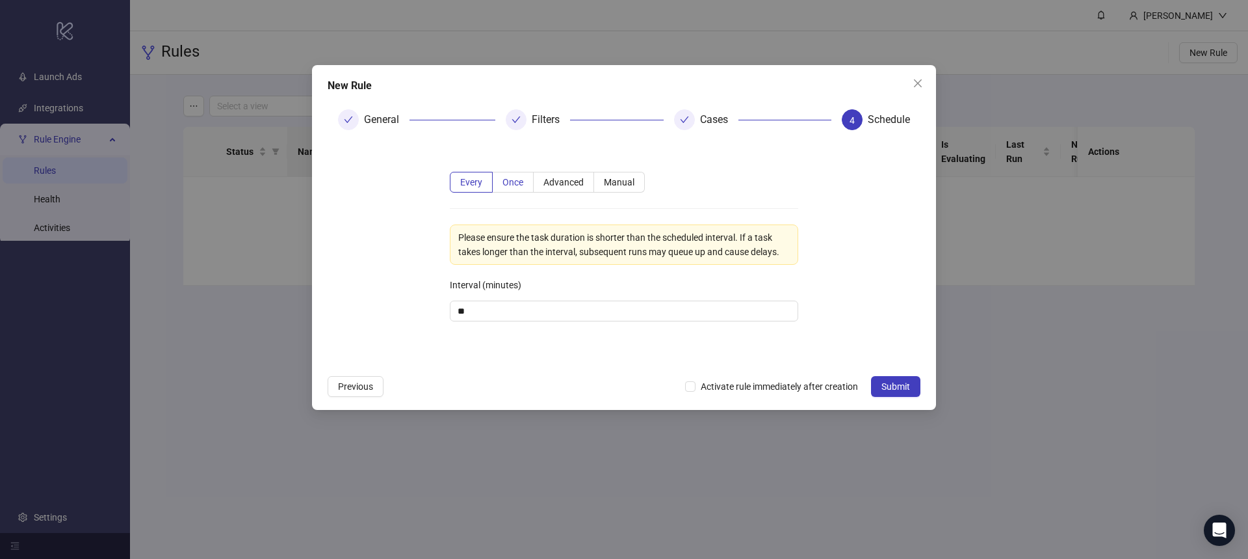
click at [514, 180] on span "Once" at bounding box center [513, 182] width 21 height 10
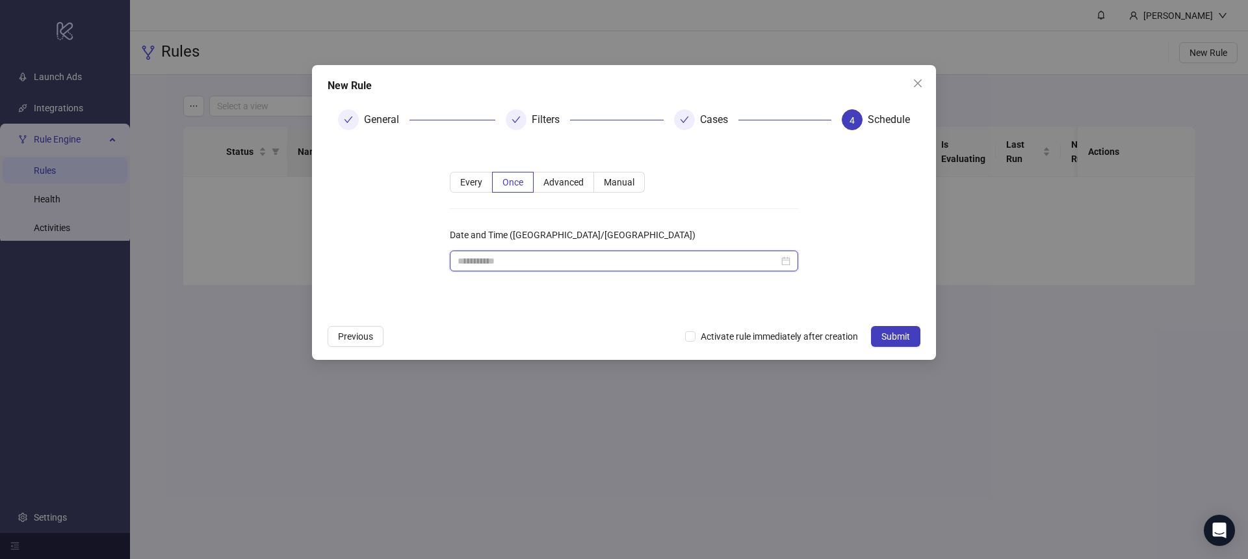
click at [510, 258] on input "Date and Time ([GEOGRAPHIC_DATA]/[GEOGRAPHIC_DATA])" at bounding box center [618, 261] width 321 height 14
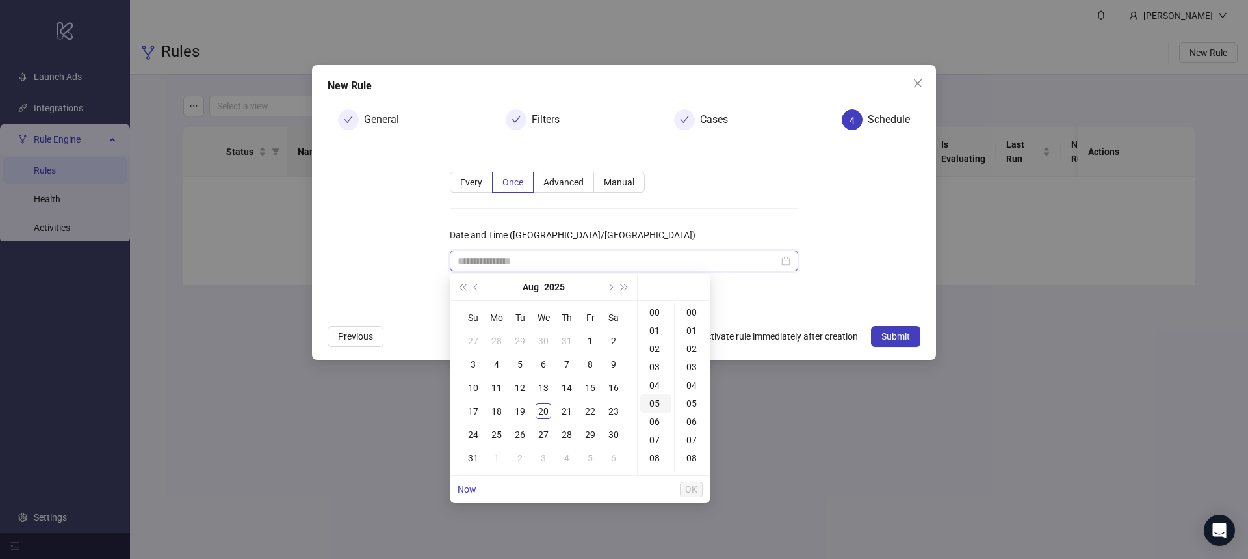
type input "**********"
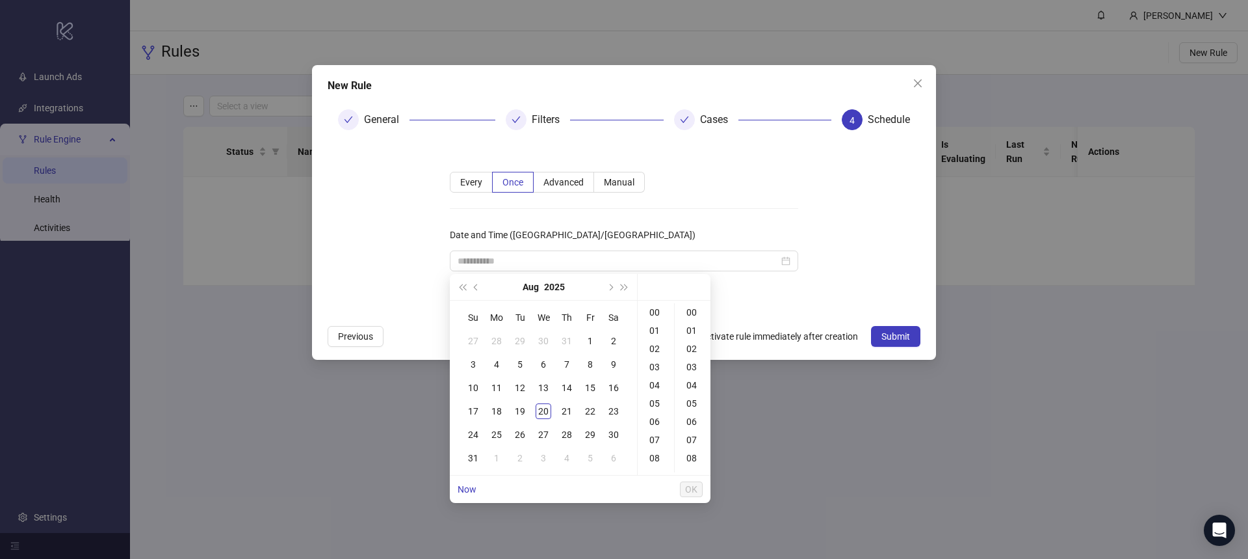
click at [701, 220] on div "Every Once Advanced Manual Date and Time ([GEOGRAPHIC_DATA]/[GEOGRAPHIC_DATA])" at bounding box center [624, 229] width 390 height 157
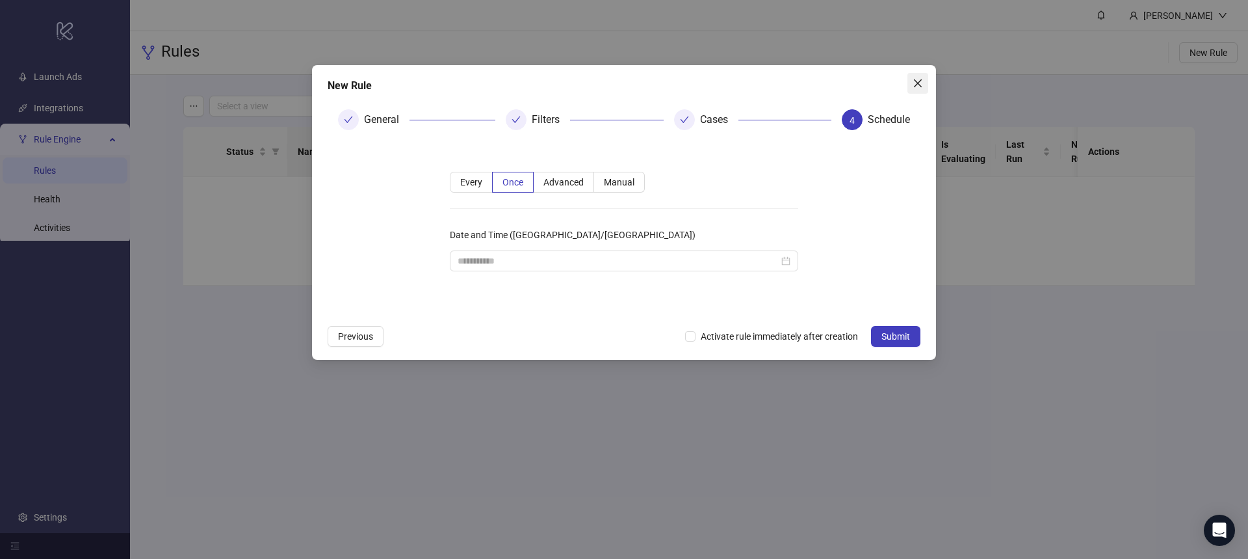
click at [923, 80] on icon "close" at bounding box center [918, 83] width 10 height 10
